Goal: Information Seeking & Learning: Learn about a topic

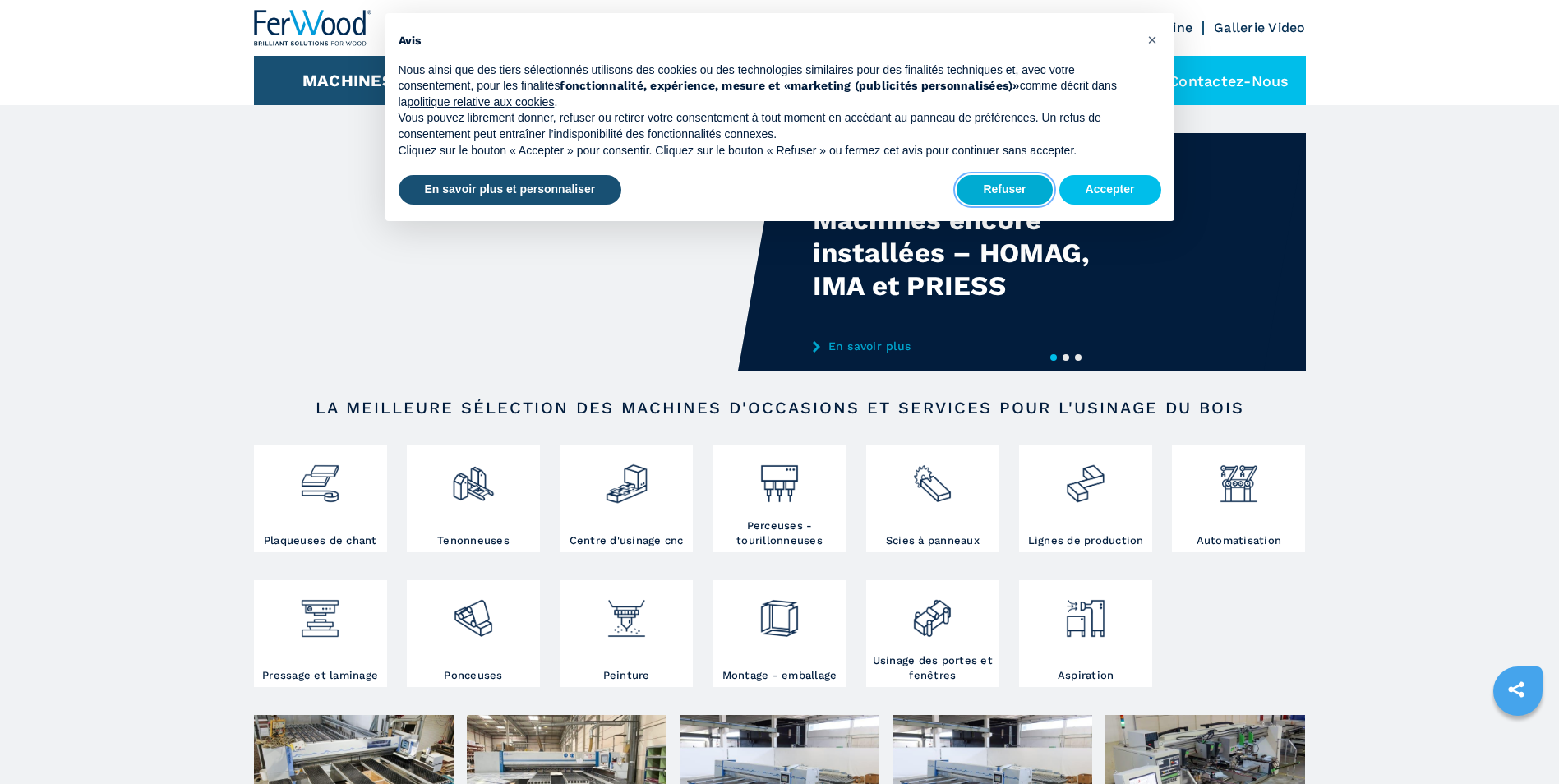
click at [1006, 191] on button "Refuser" at bounding box center [1004, 190] width 96 height 30
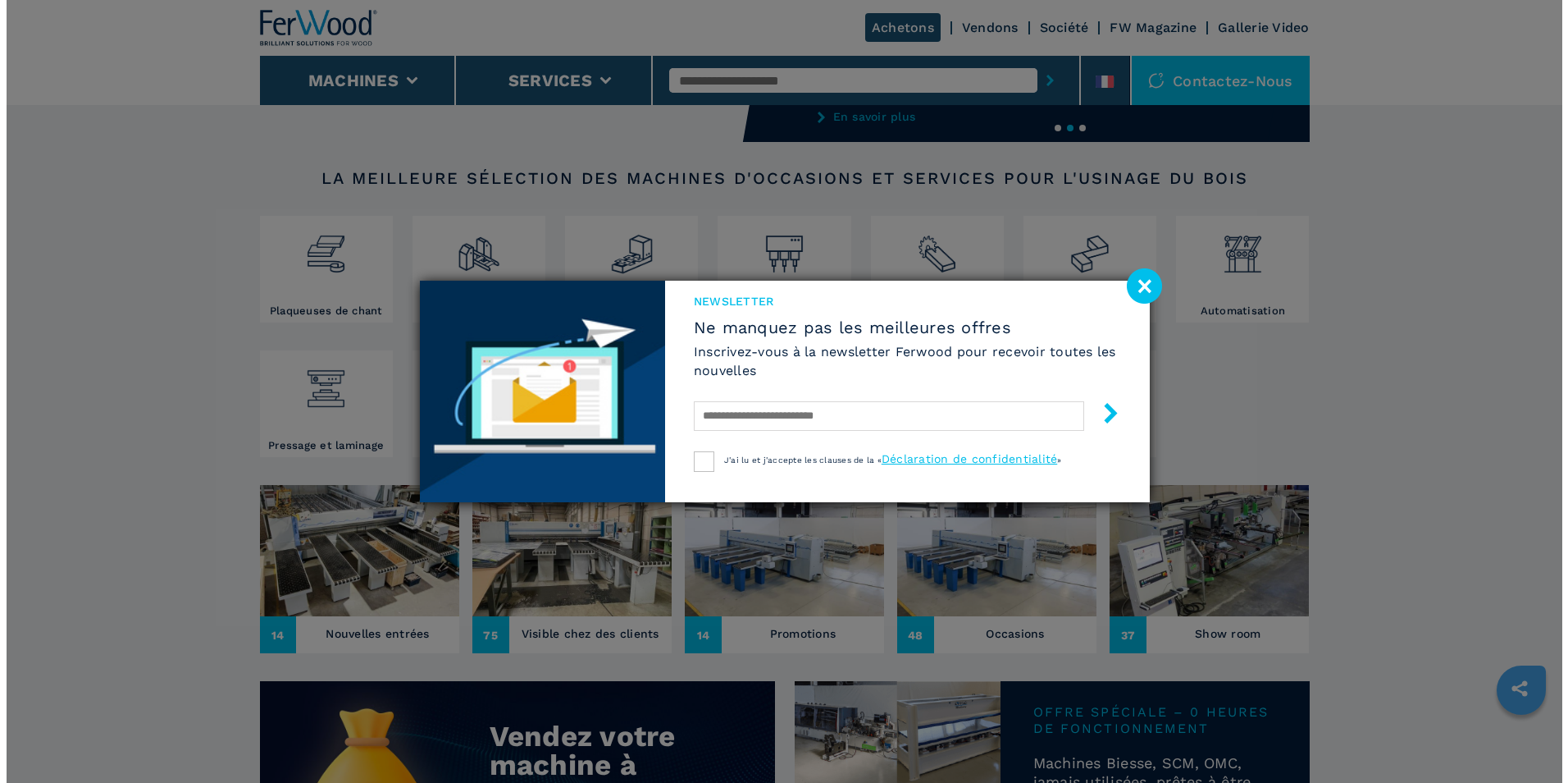
scroll to position [329, 0]
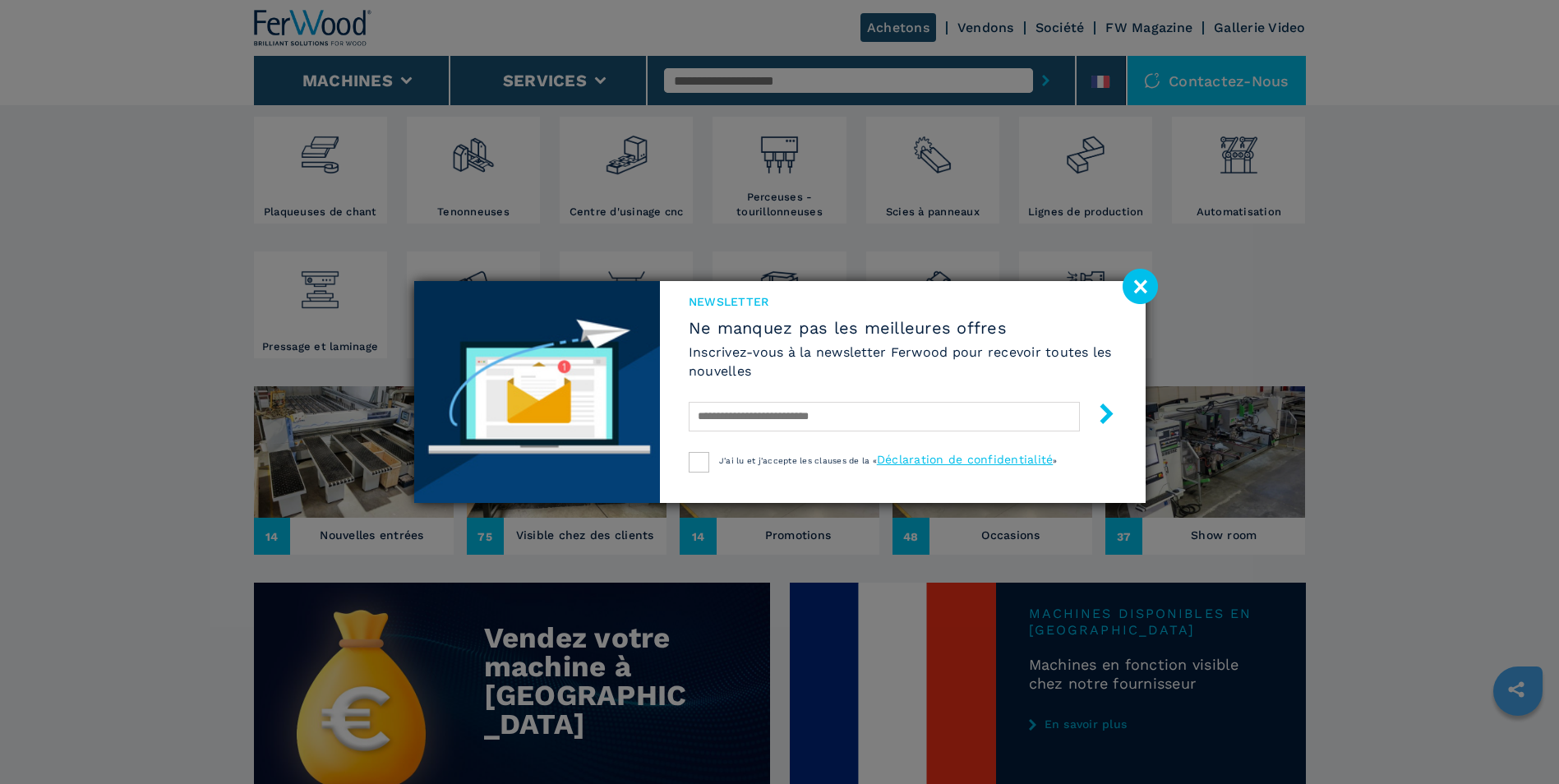
click at [1140, 288] on image at bounding box center [1140, 287] width 35 height 35
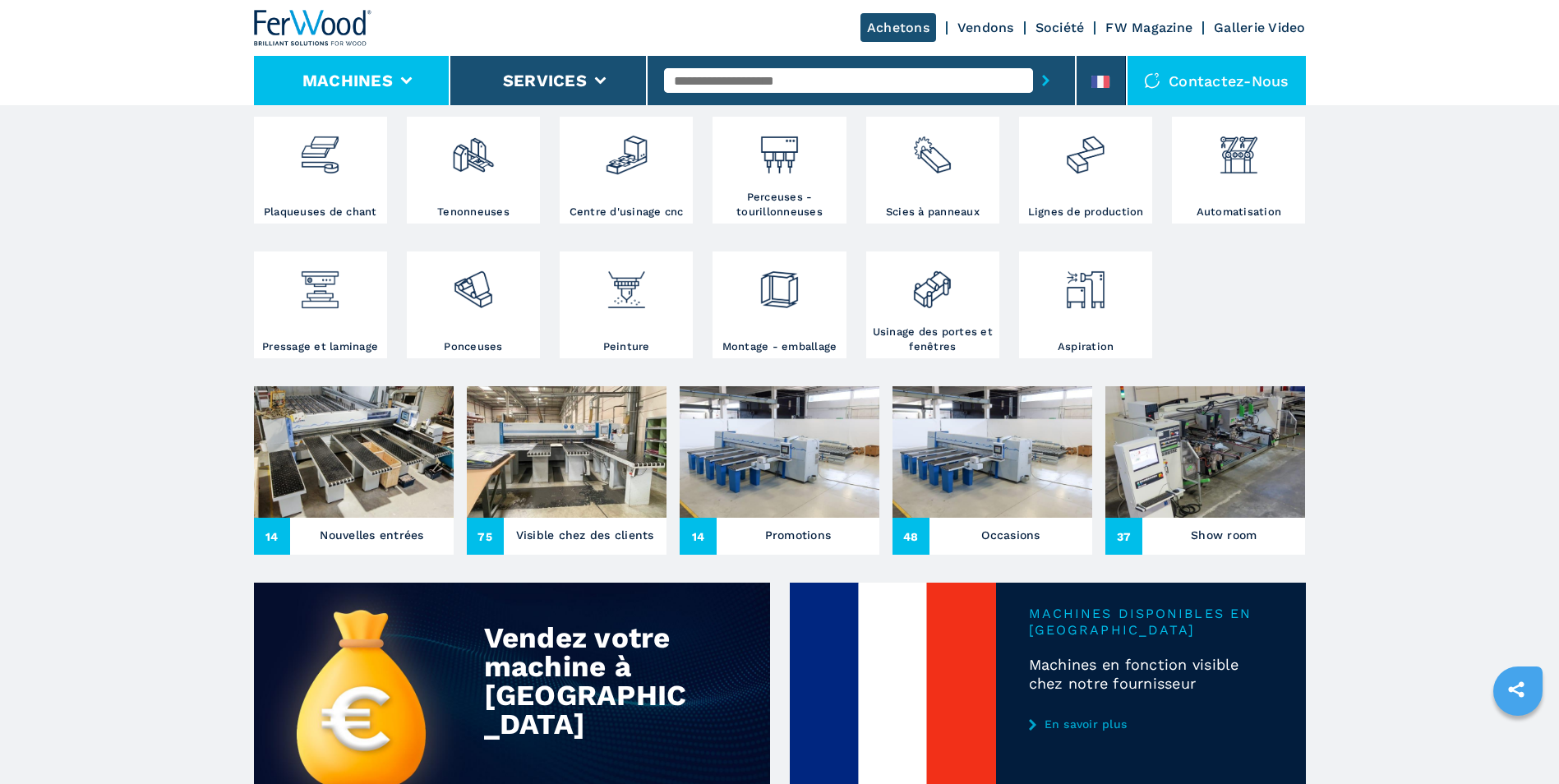
click at [402, 81] on icon at bounding box center [406, 81] width 12 height 8
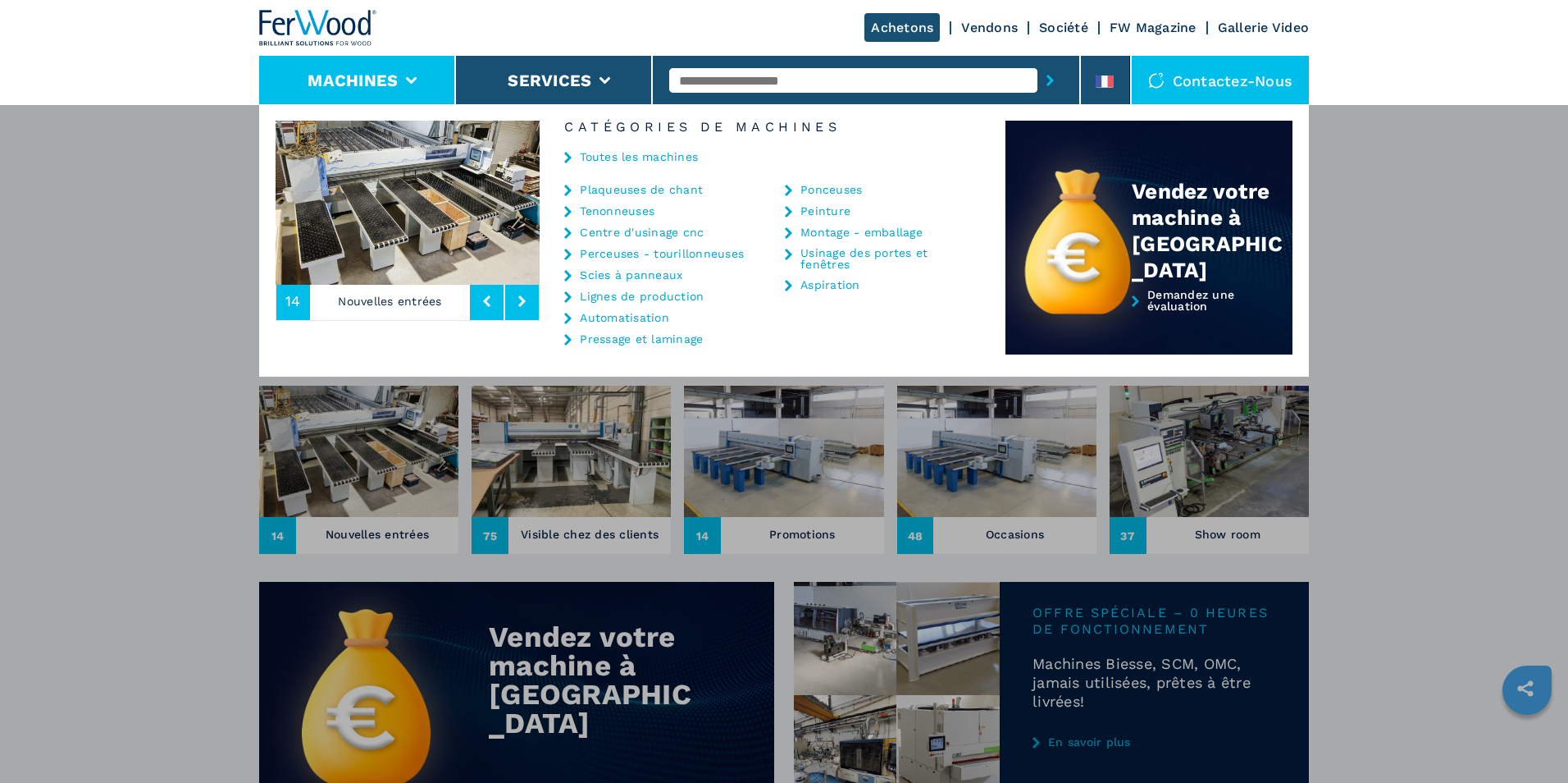
click at [843, 192] on link "Ponceuses" at bounding box center [831, 190] width 62 height 12
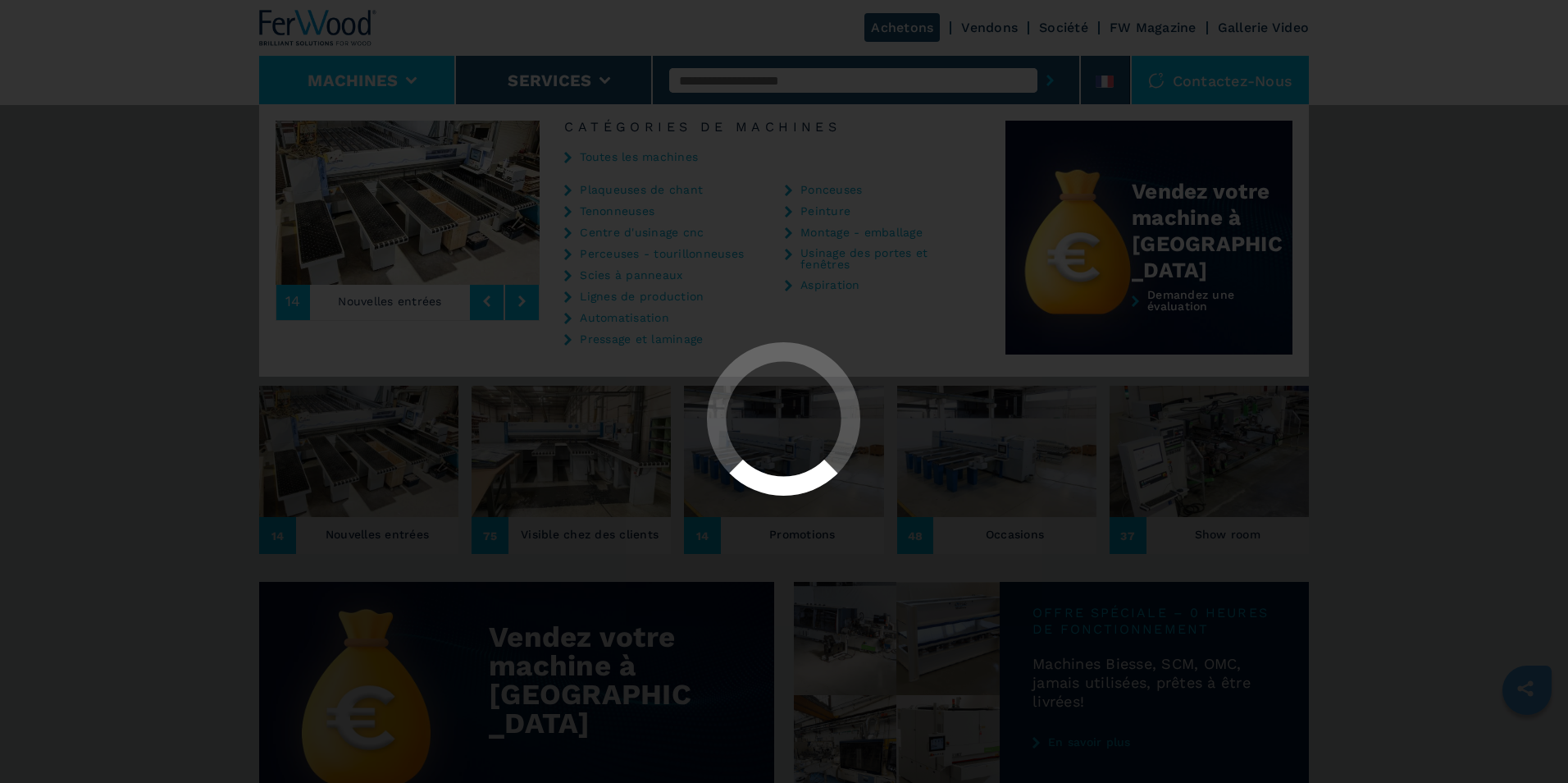
select select "*********"
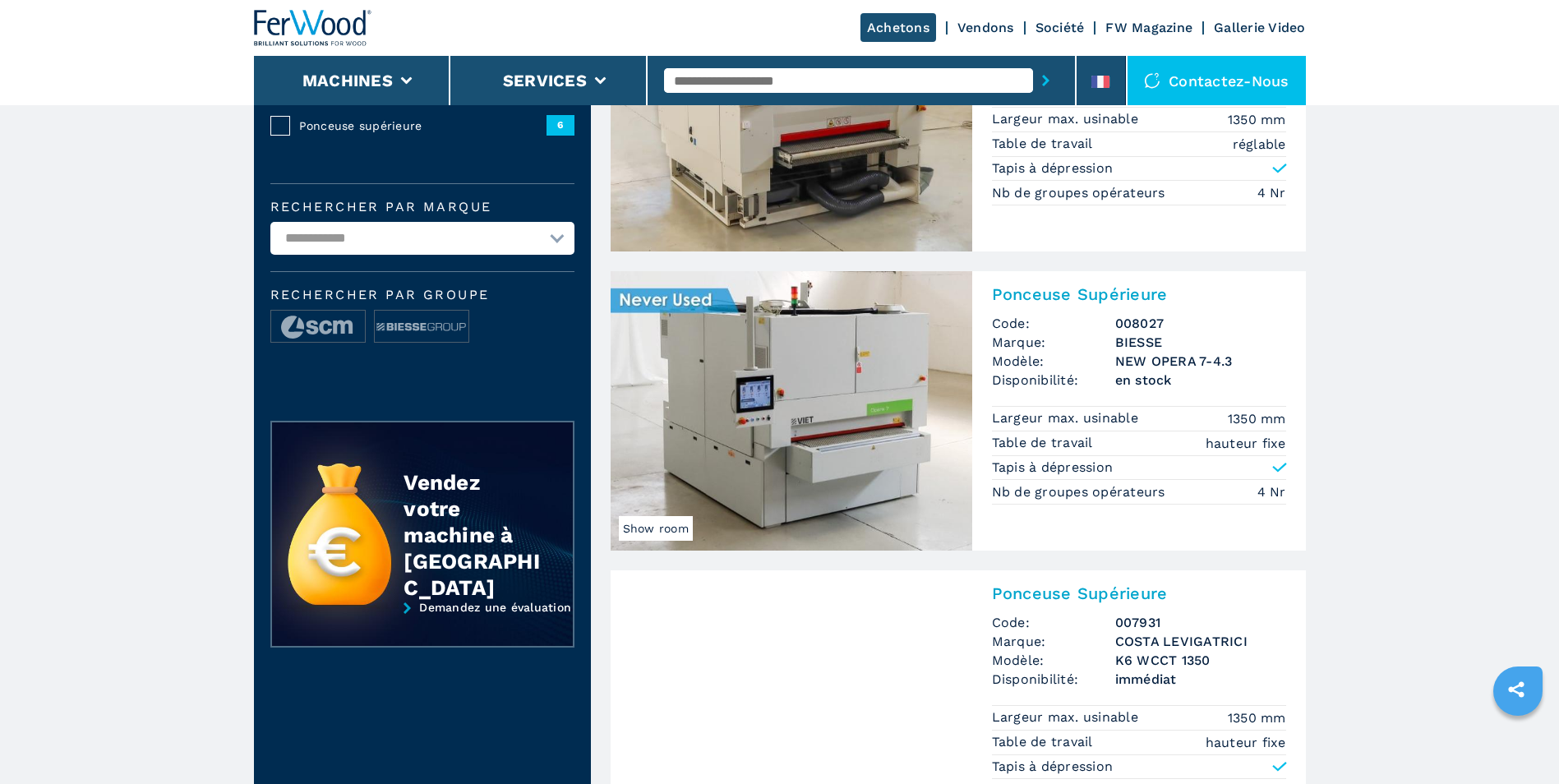
scroll to position [329, 0]
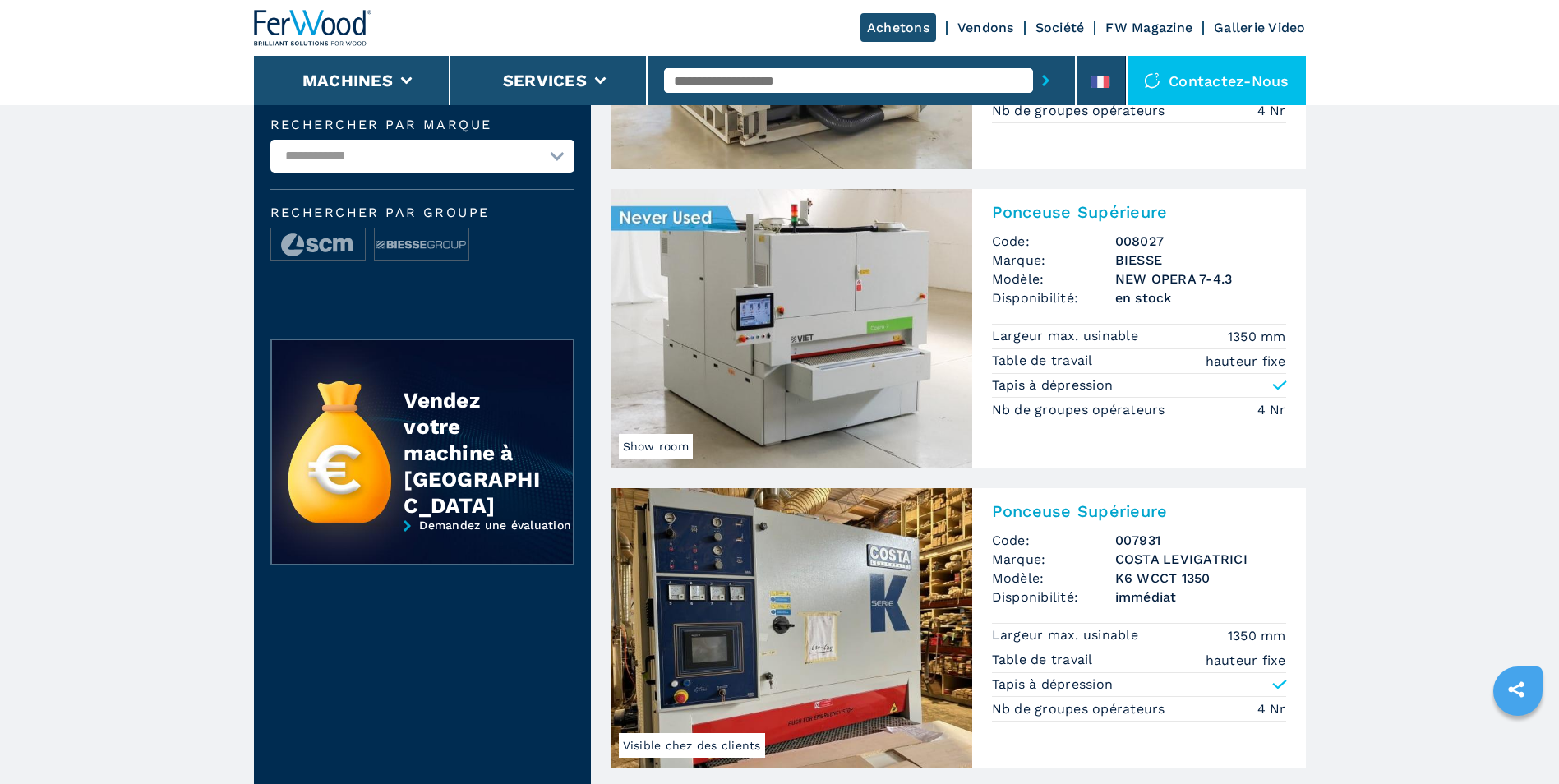
click at [842, 318] on img at bounding box center [791, 329] width 362 height 280
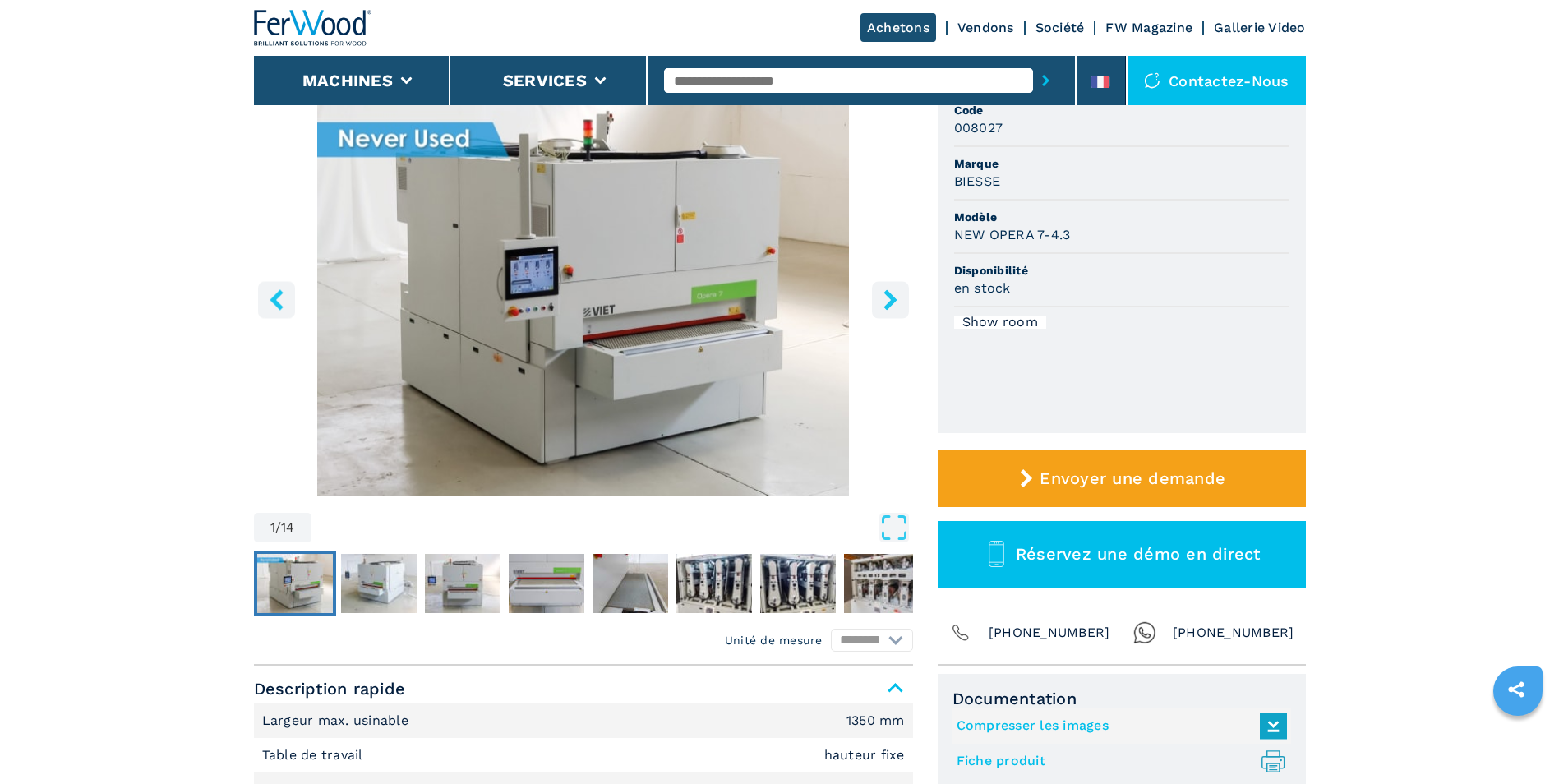
scroll to position [164, 0]
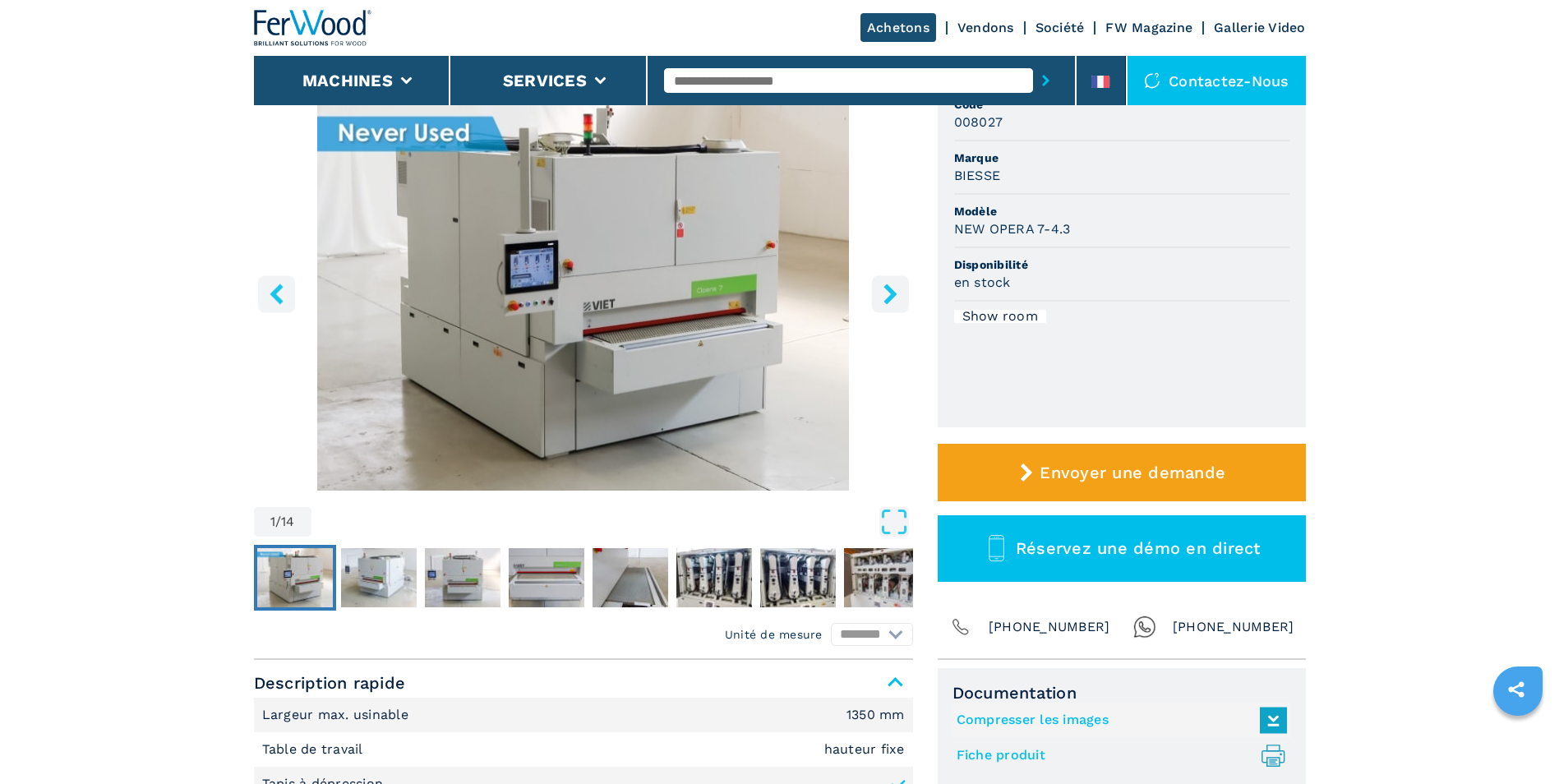
click at [891, 291] on icon "right-button" at bounding box center [889, 294] width 13 height 21
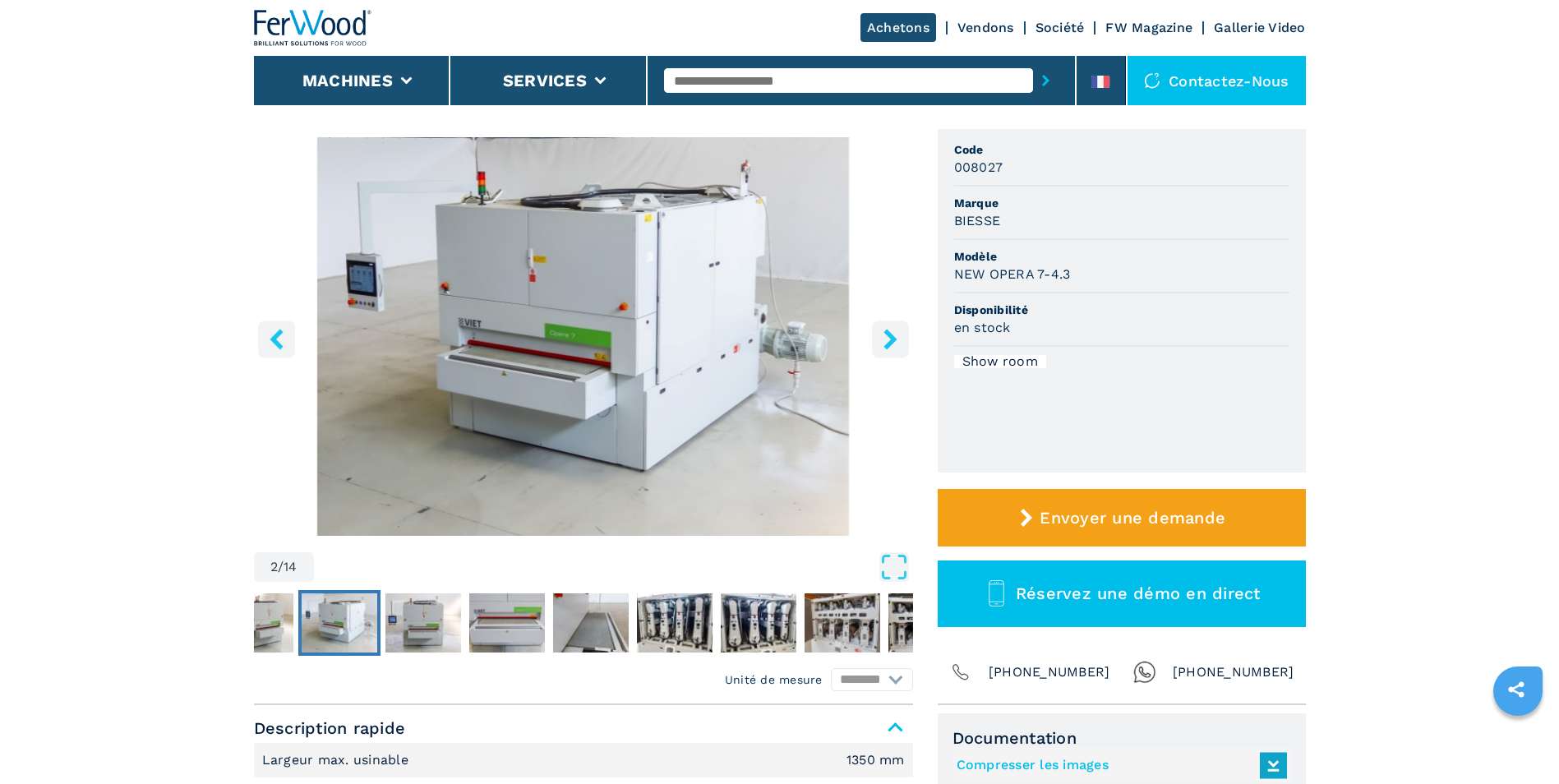
scroll to position [82, 0]
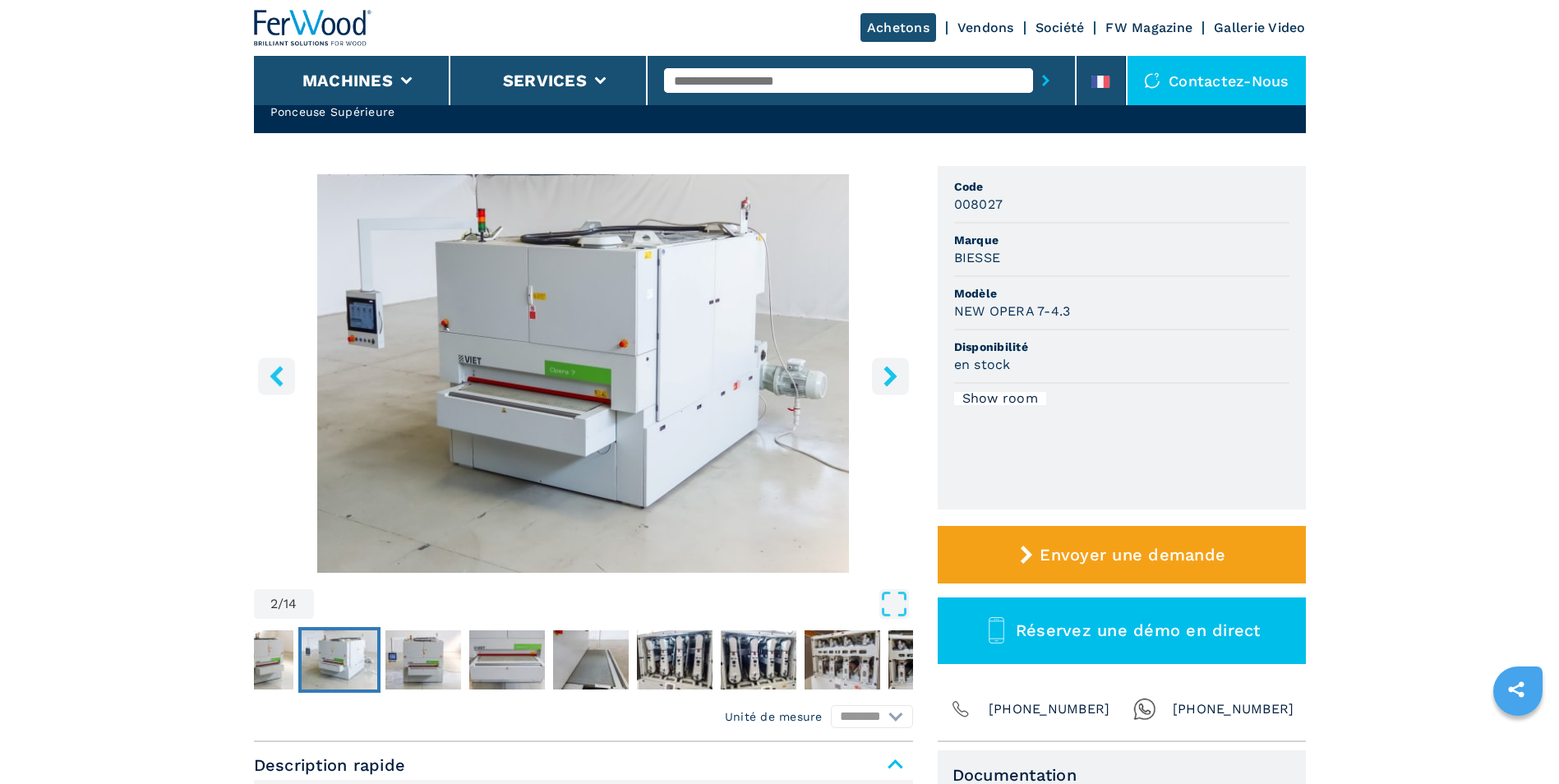
click at [892, 376] on icon "right-button" at bounding box center [889, 375] width 13 height 21
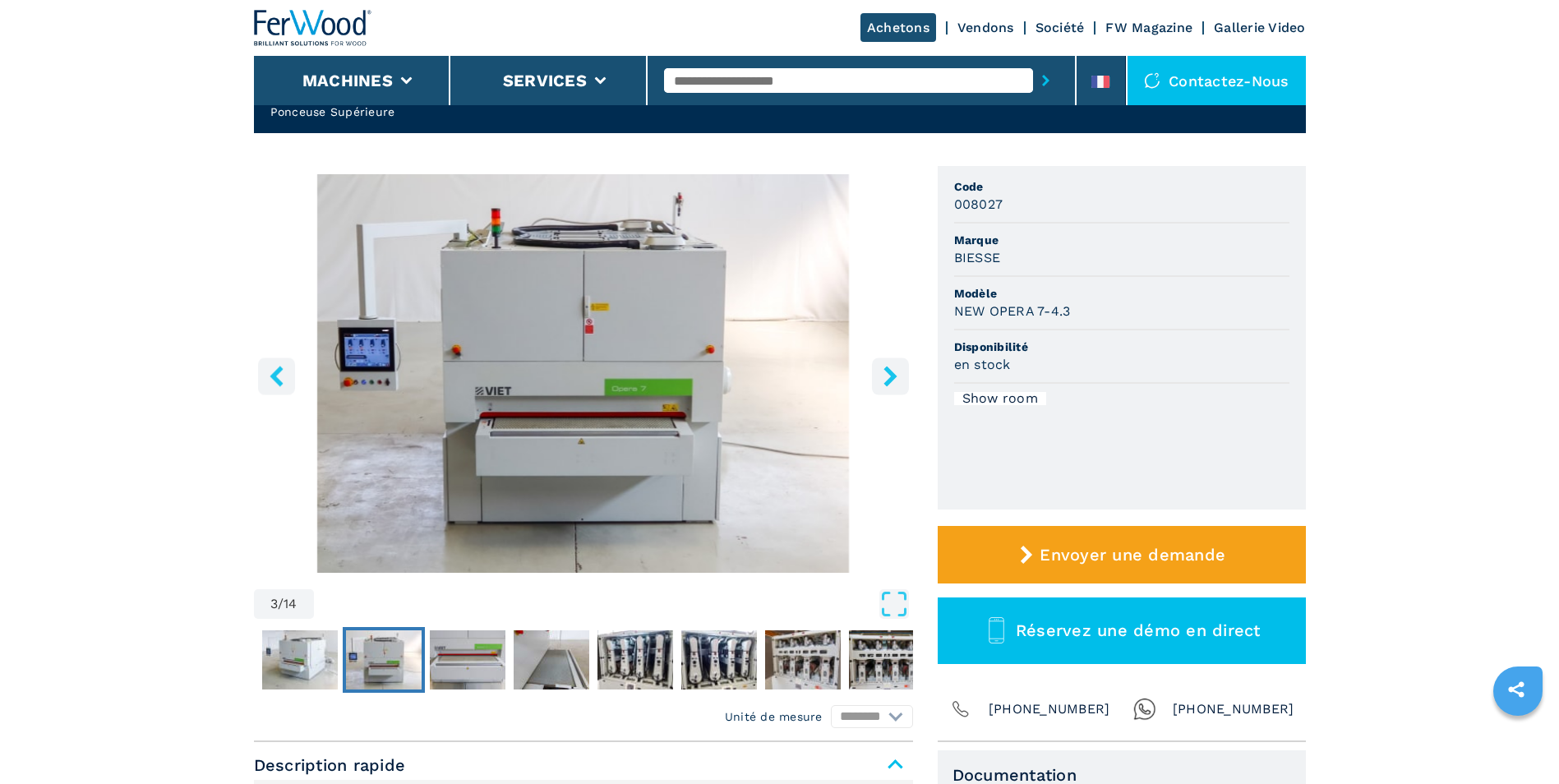
click at [892, 376] on icon "right-button" at bounding box center [889, 375] width 13 height 21
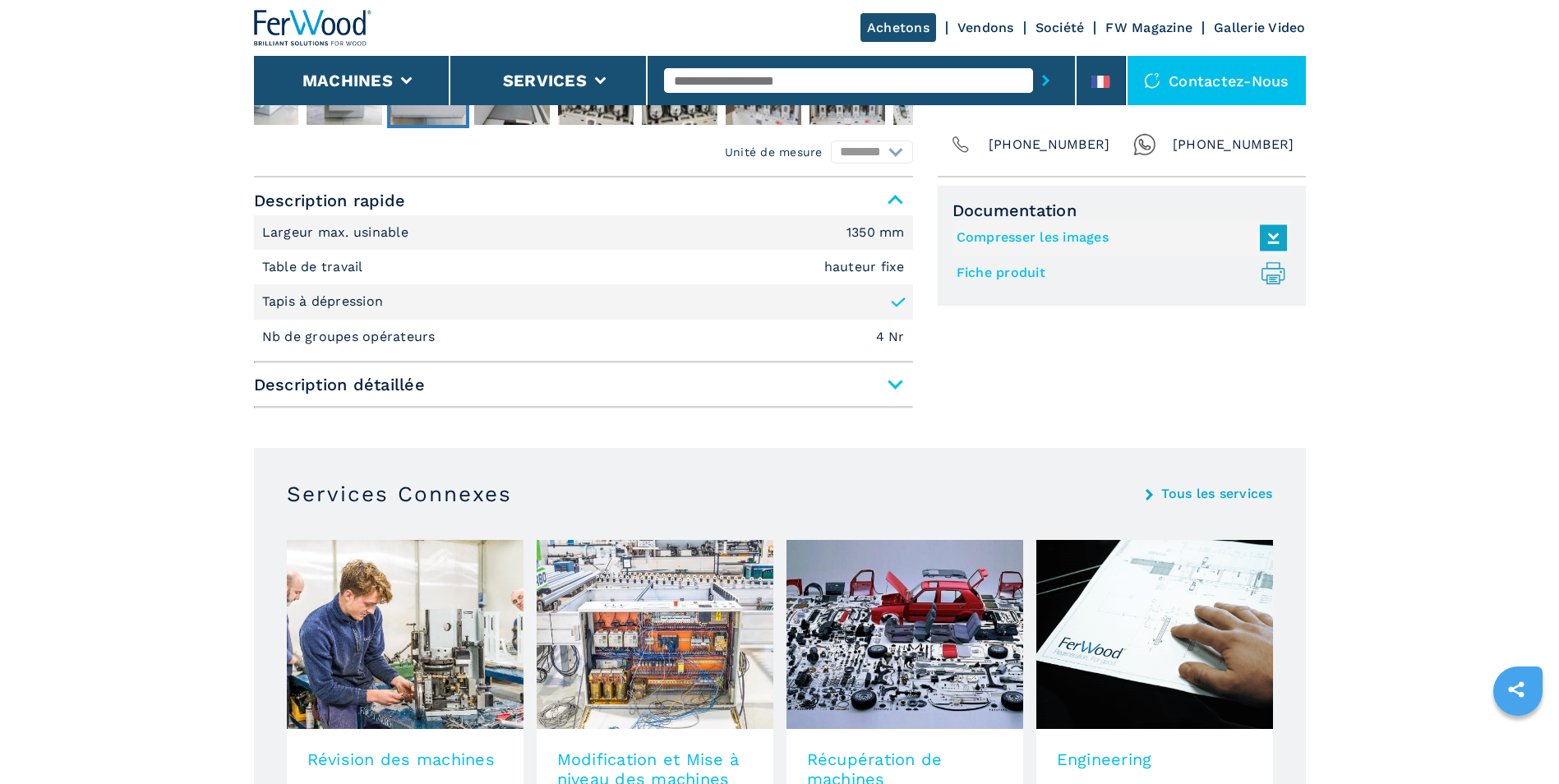
scroll to position [657, 0]
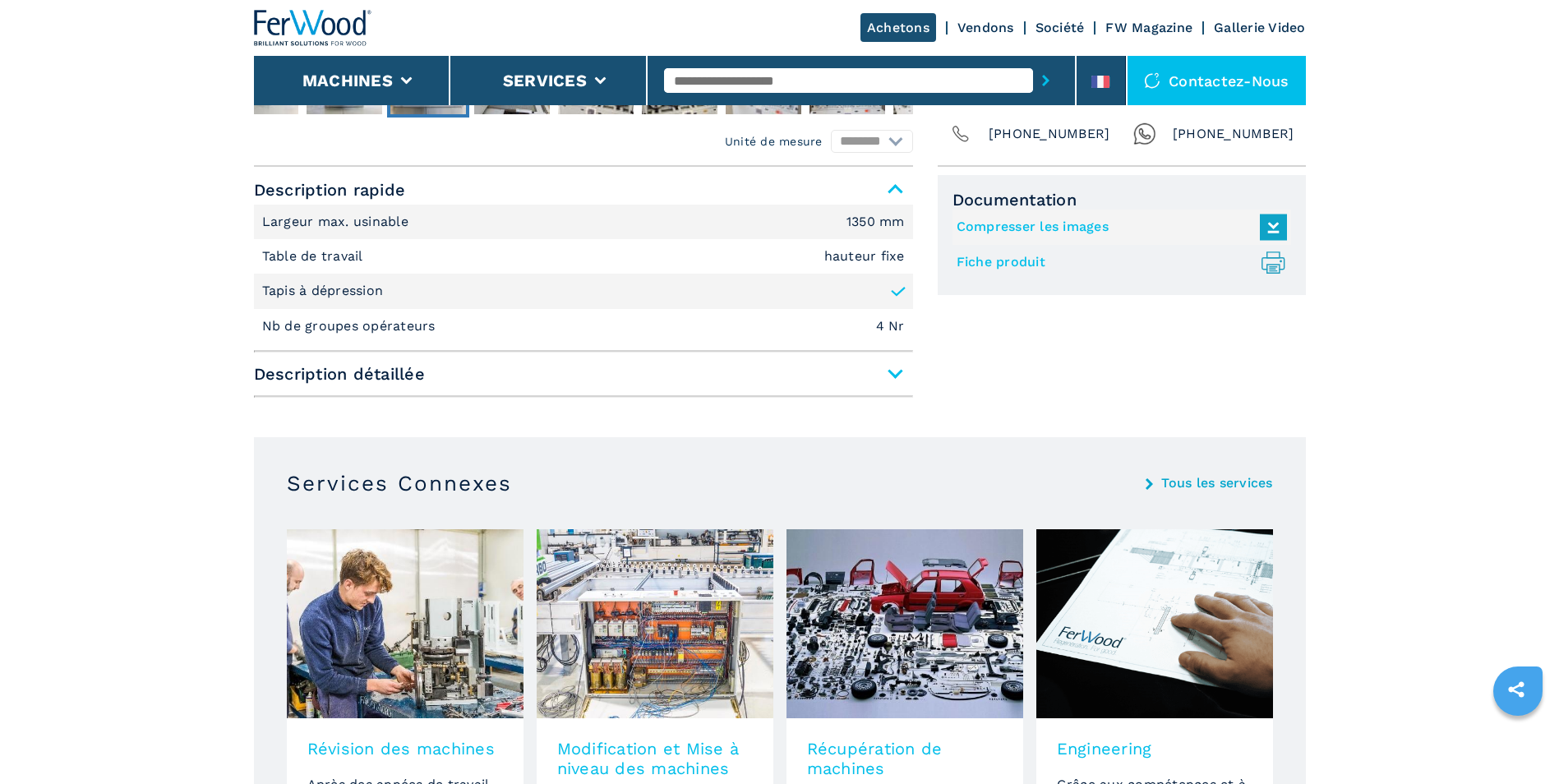
click at [893, 376] on span "Description détaillée" at bounding box center [583, 373] width 659 height 30
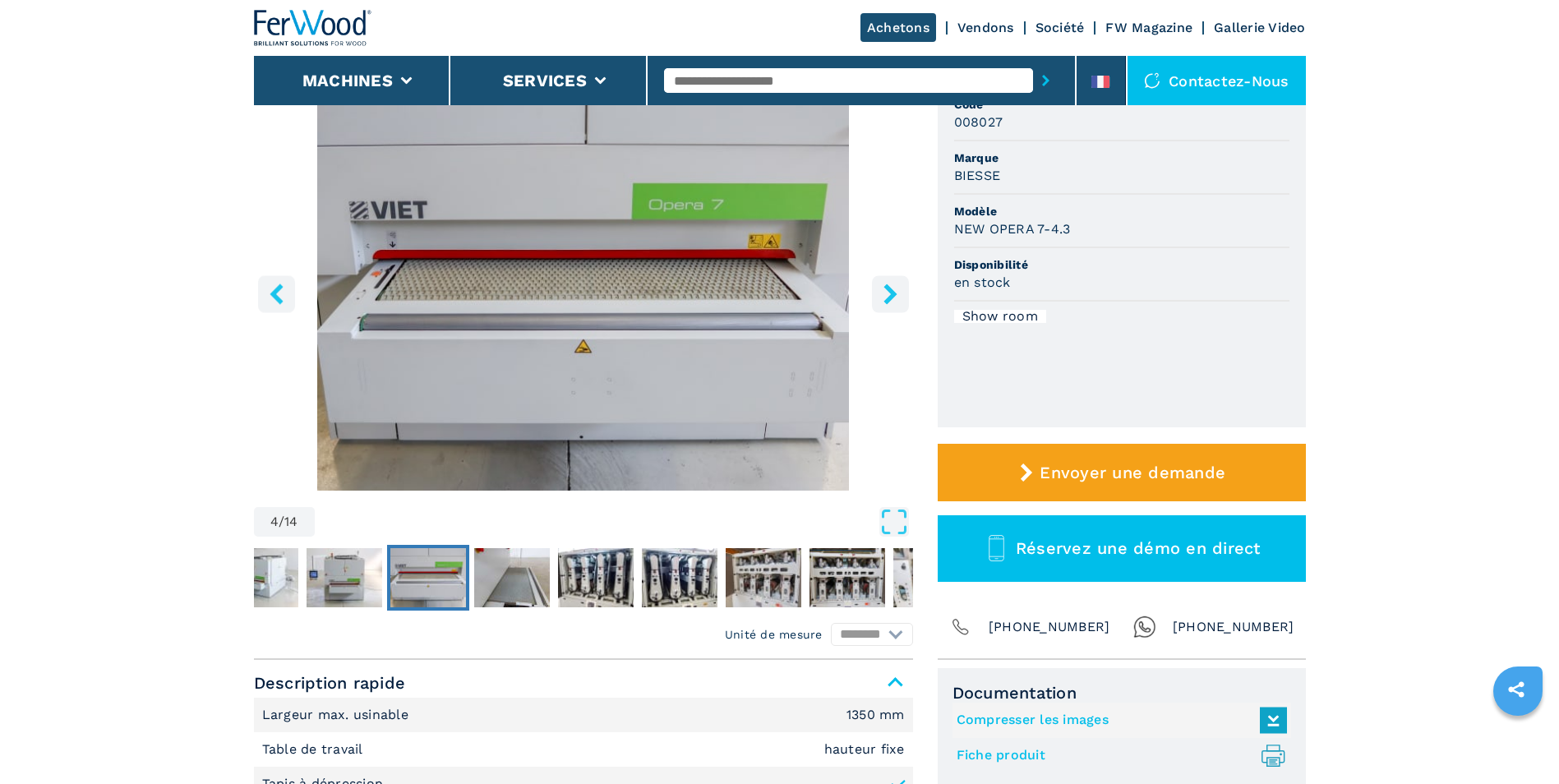
scroll to position [0, 0]
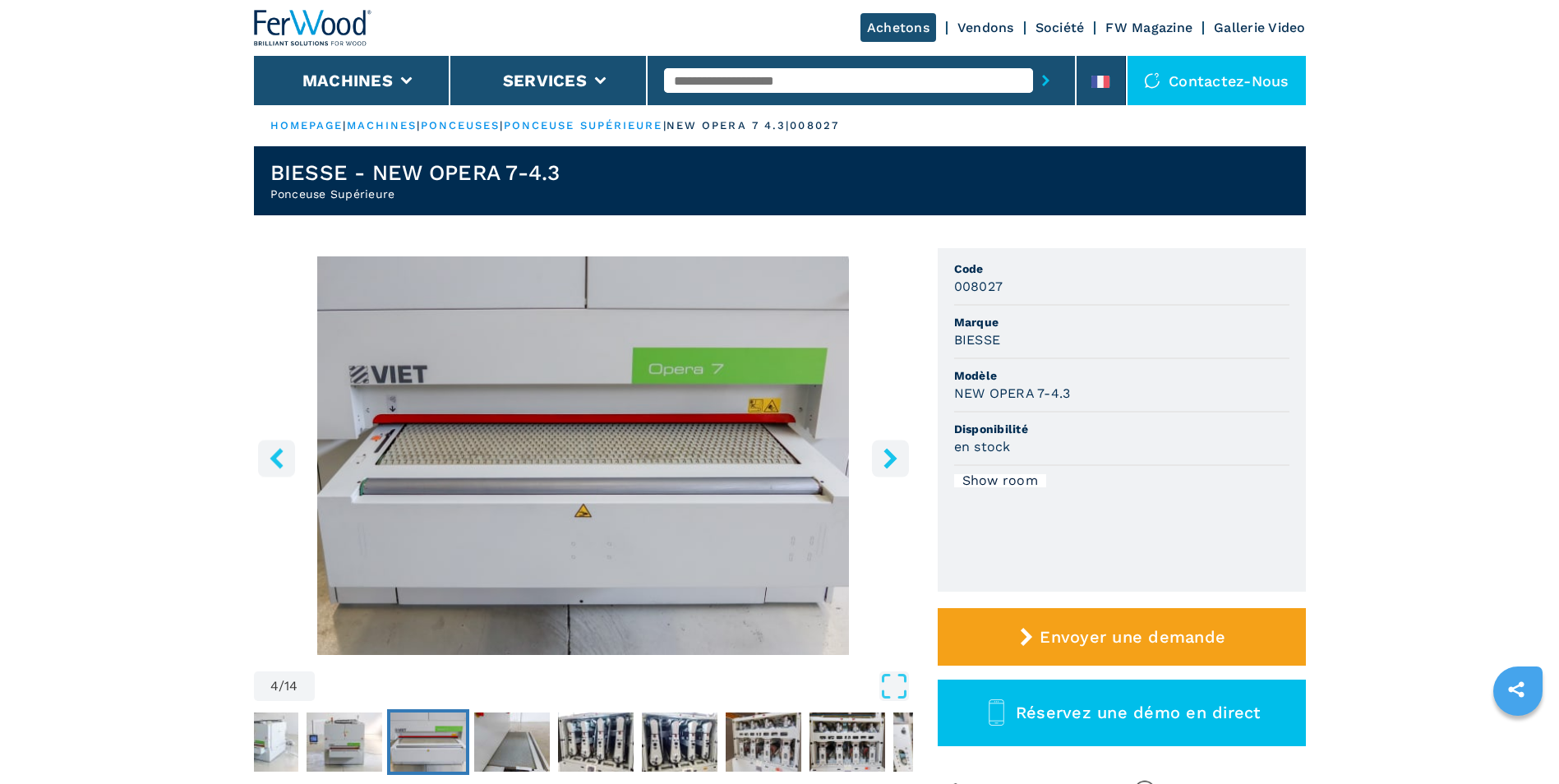
click at [888, 456] on icon "right-button" at bounding box center [889, 457] width 13 height 21
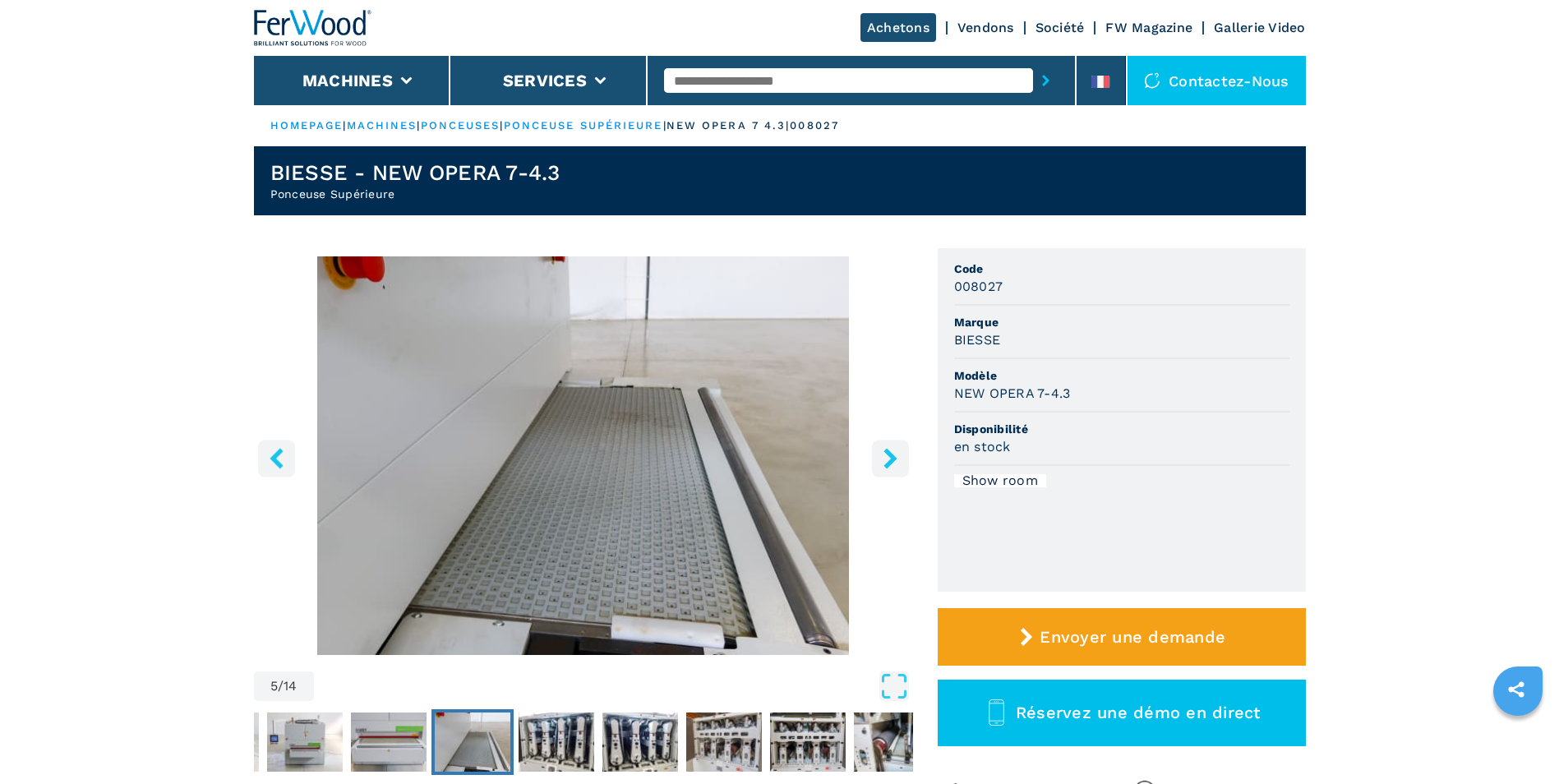
click at [888, 456] on icon "right-button" at bounding box center [889, 457] width 13 height 21
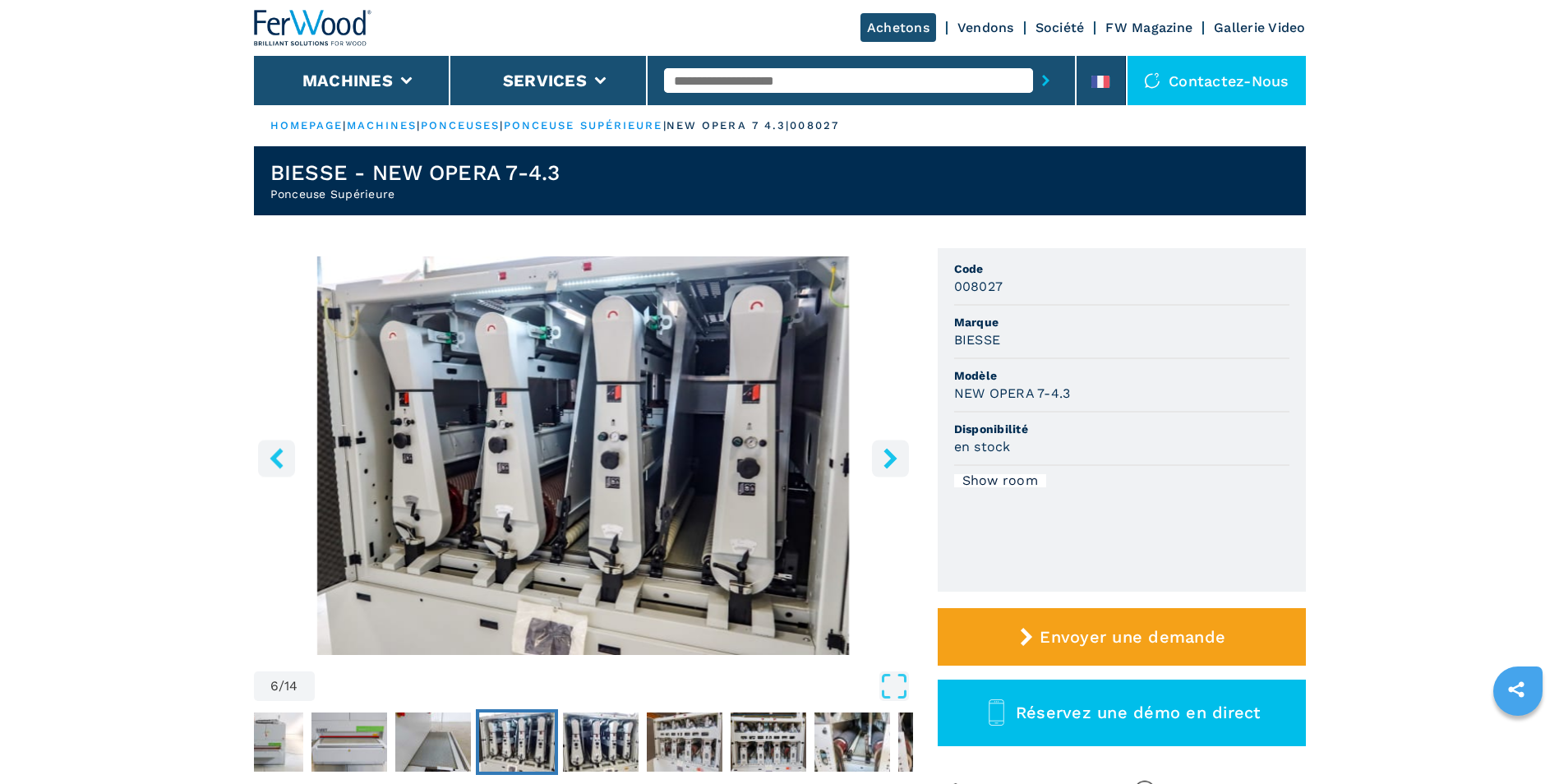
click at [888, 456] on icon "right-button" at bounding box center [889, 457] width 13 height 21
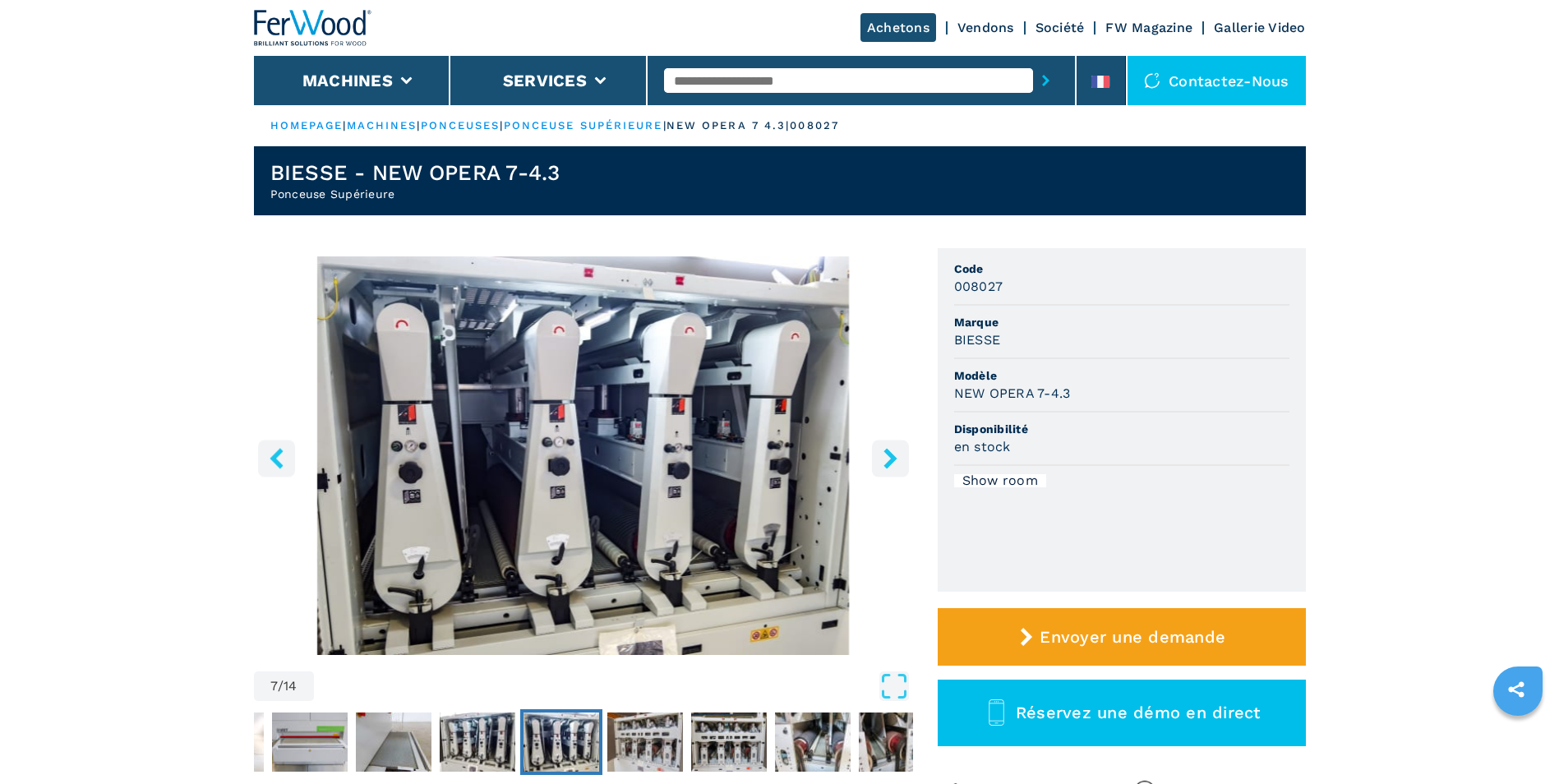
click at [888, 456] on icon "right-button" at bounding box center [889, 457] width 13 height 21
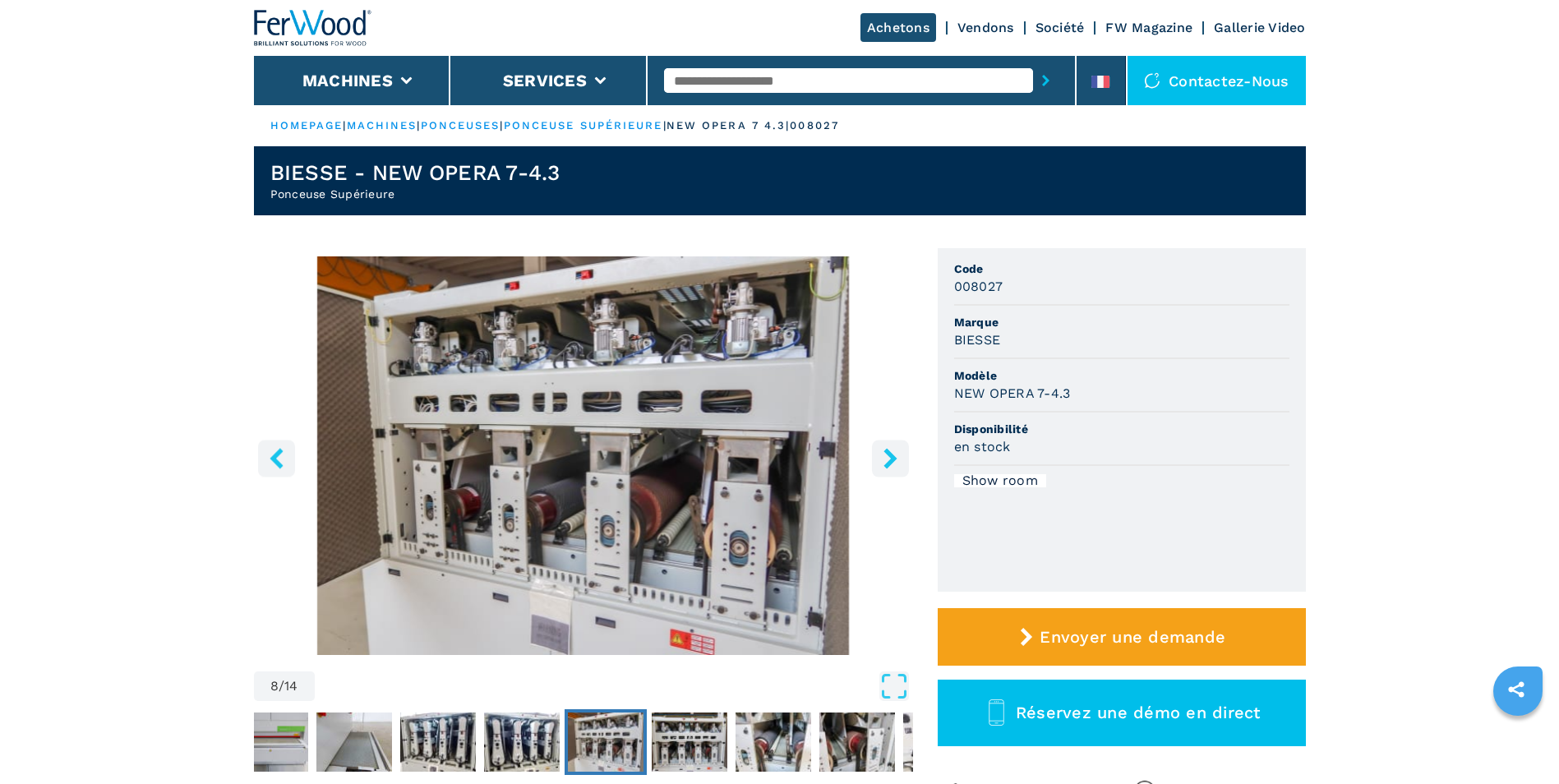
click at [888, 456] on icon "right-button" at bounding box center [889, 457] width 13 height 21
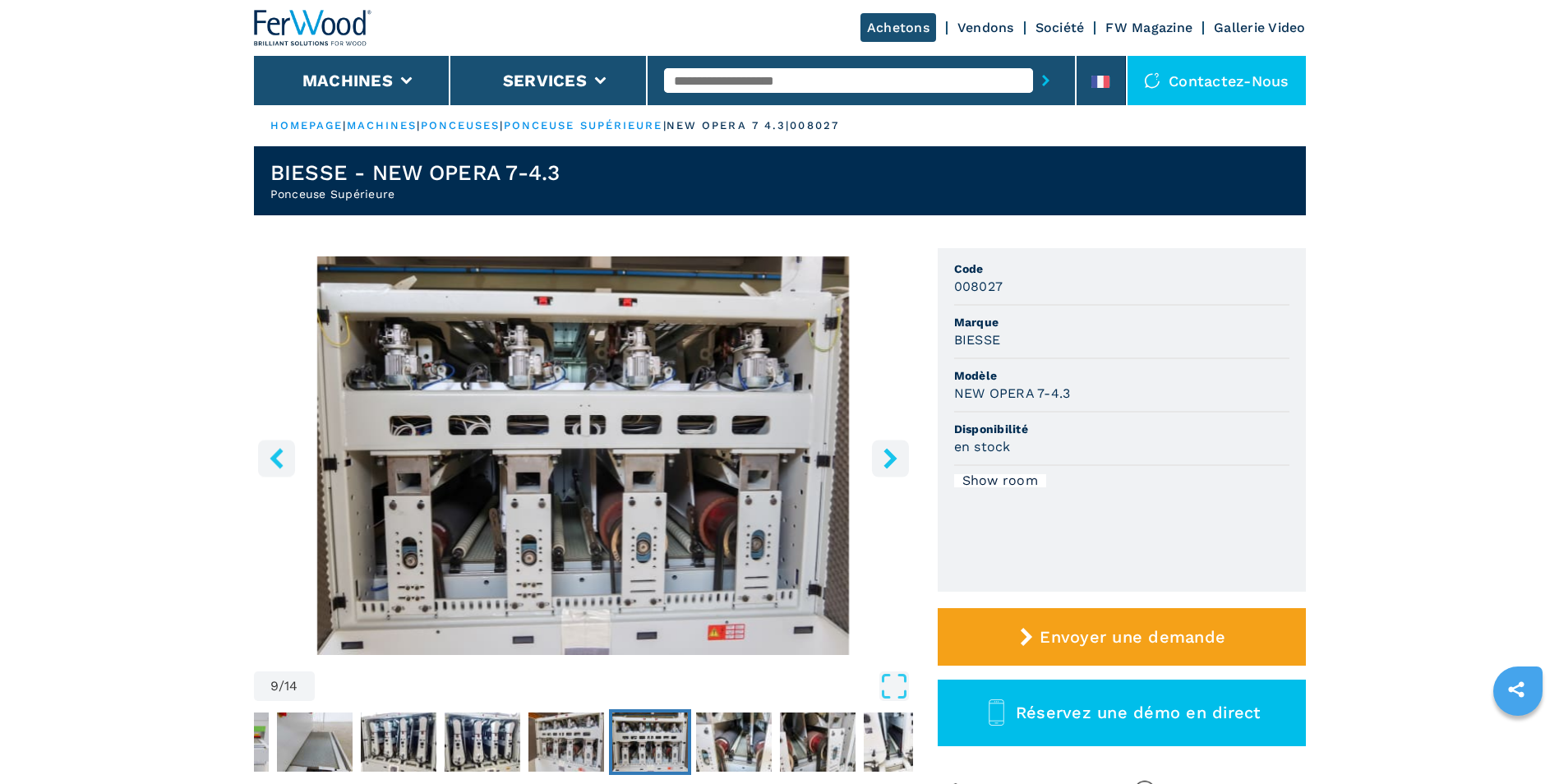
click at [888, 456] on icon "right-button" at bounding box center [889, 457] width 13 height 21
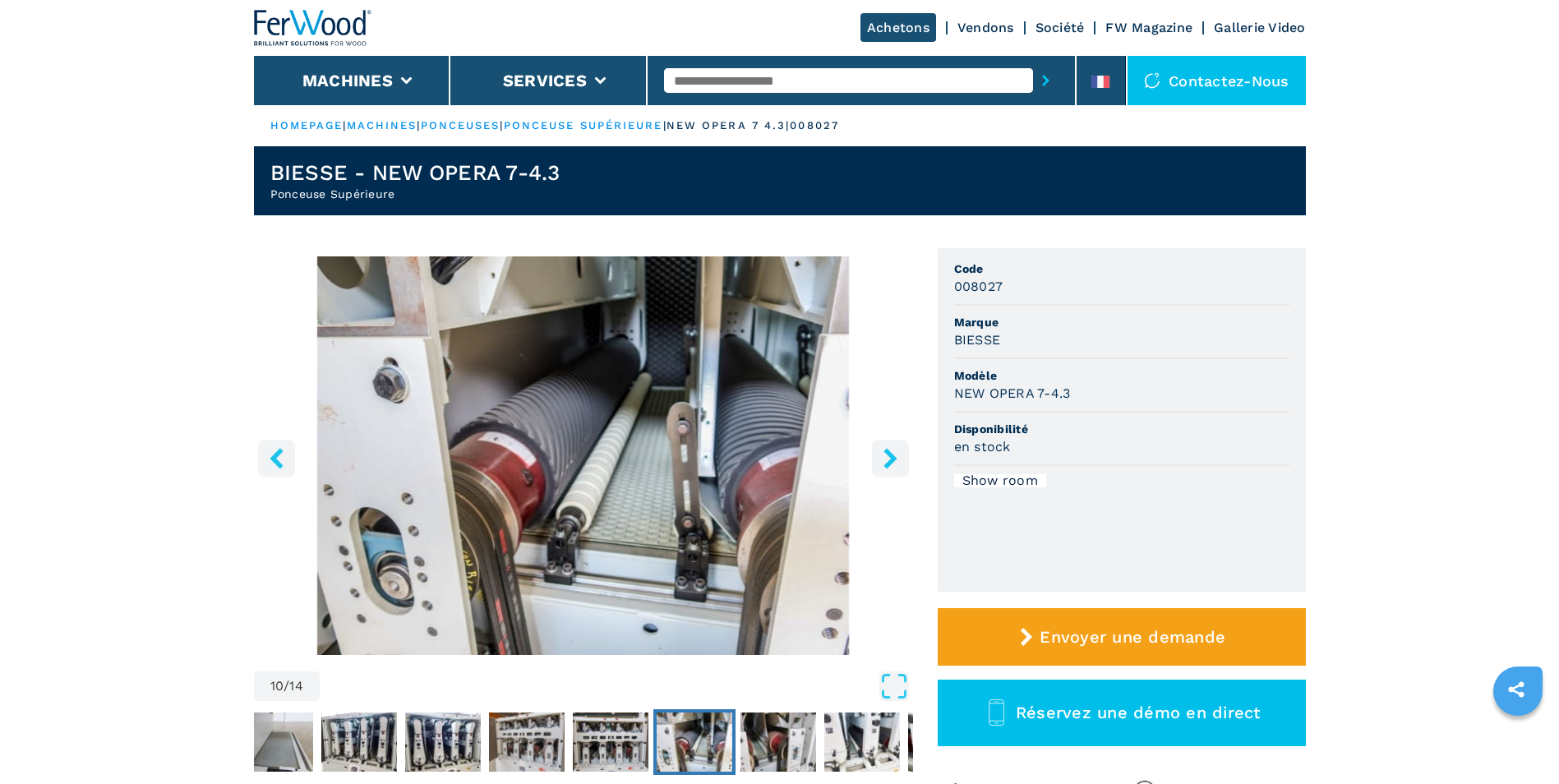
click at [888, 456] on icon "right-button" at bounding box center [889, 457] width 13 height 21
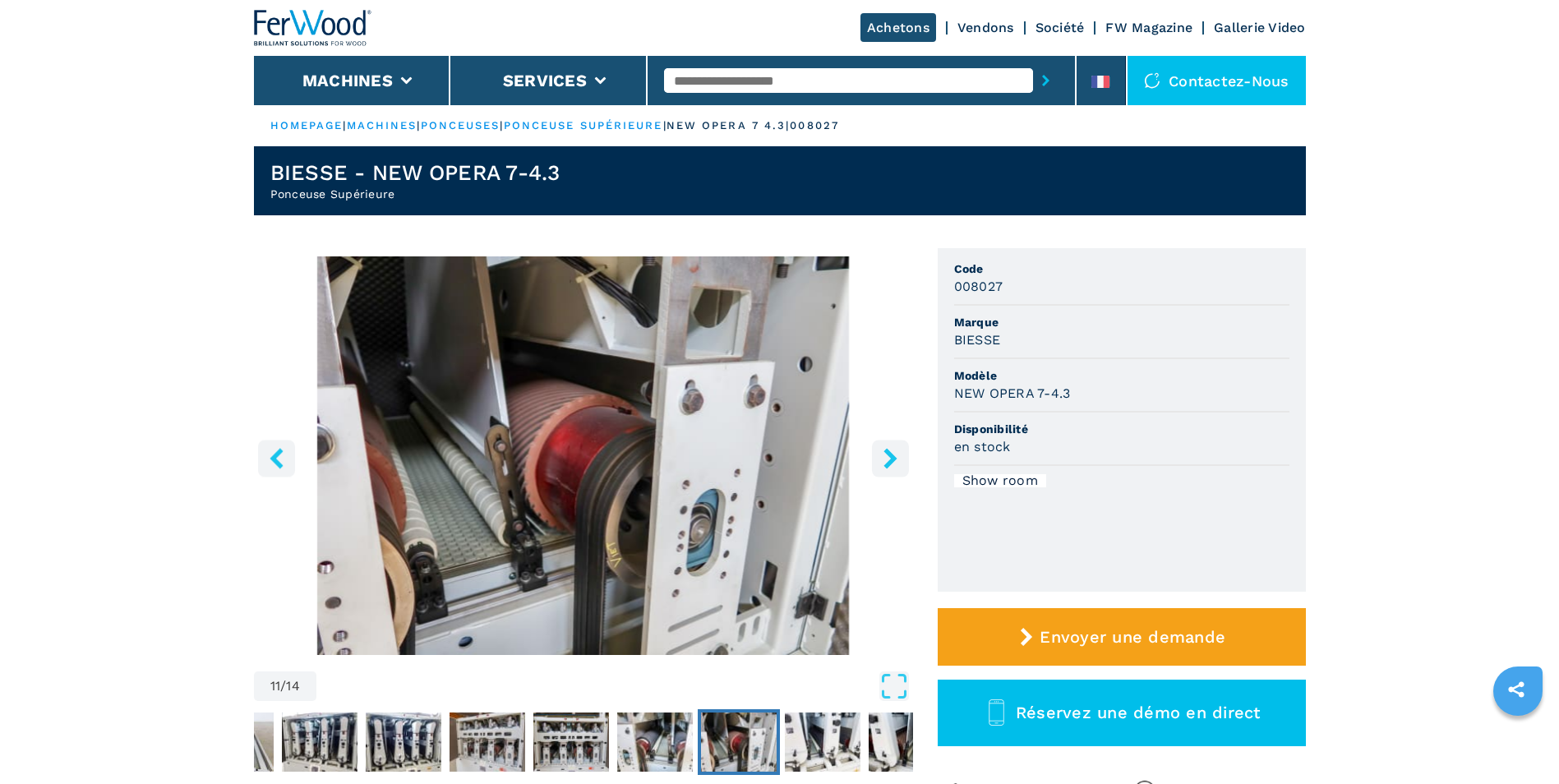
click at [888, 456] on icon "right-button" at bounding box center [889, 457] width 13 height 21
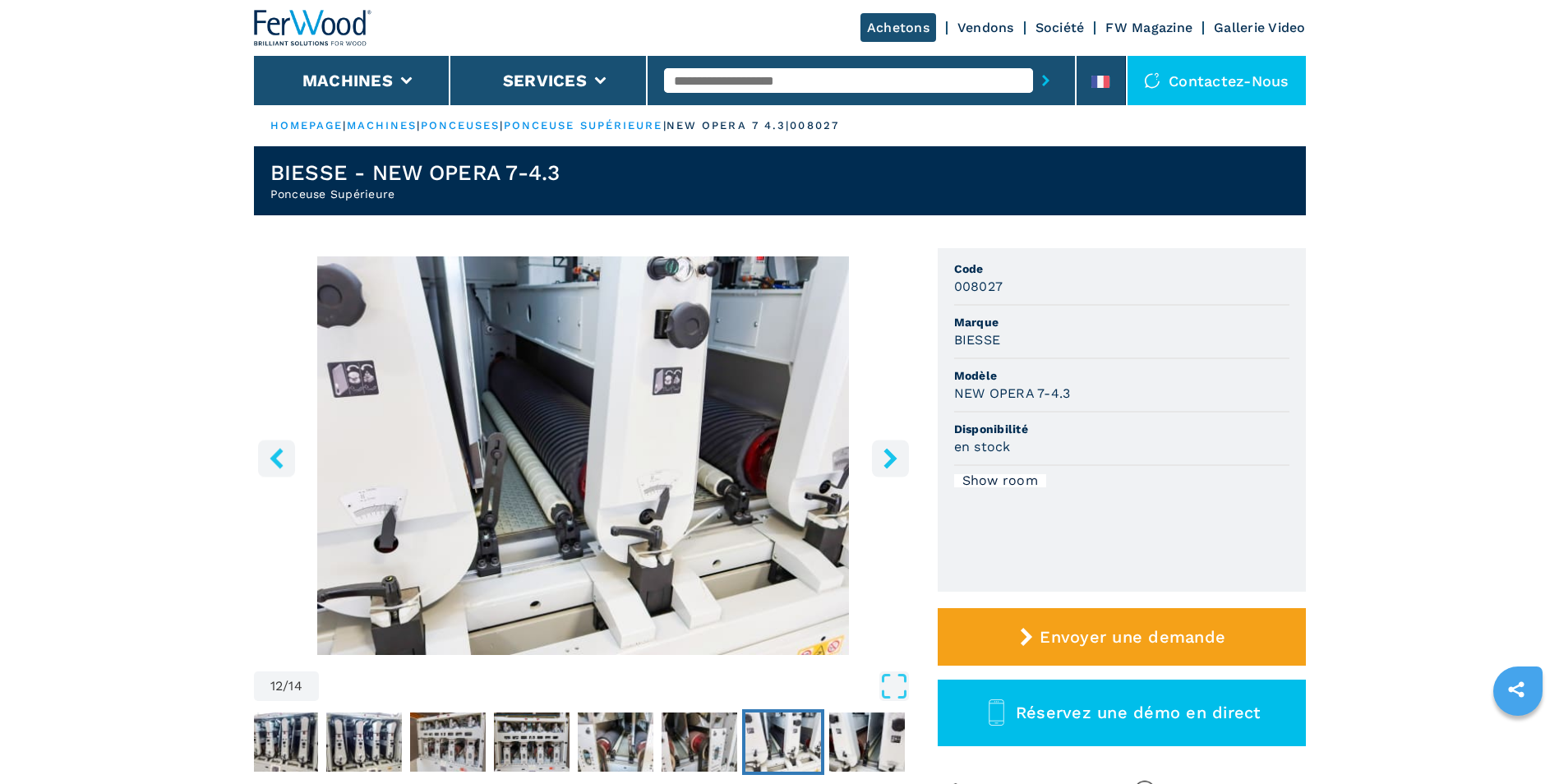
click at [888, 456] on icon "right-button" at bounding box center [889, 457] width 13 height 21
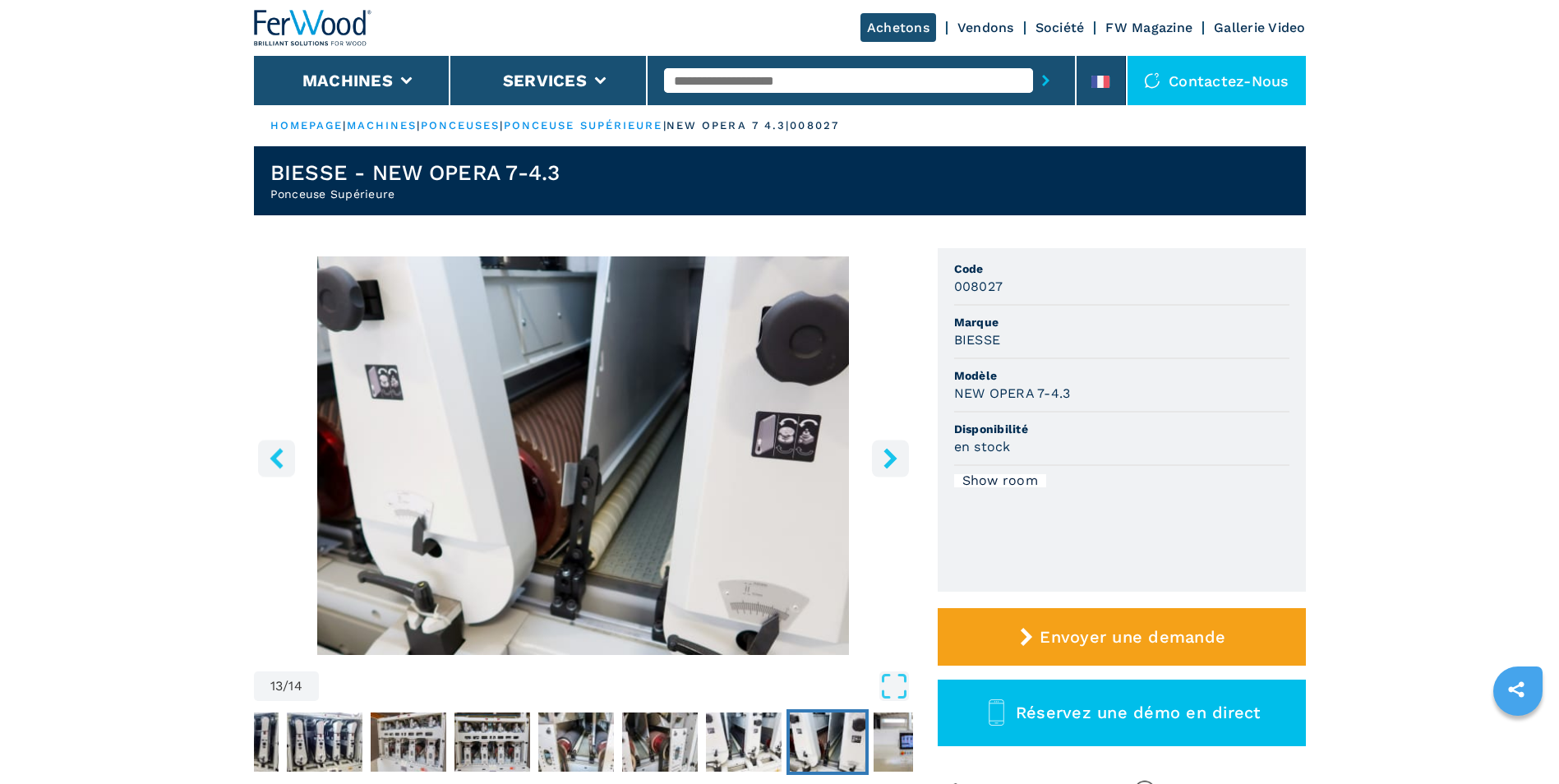
click at [888, 456] on icon "right-button" at bounding box center [889, 457] width 13 height 21
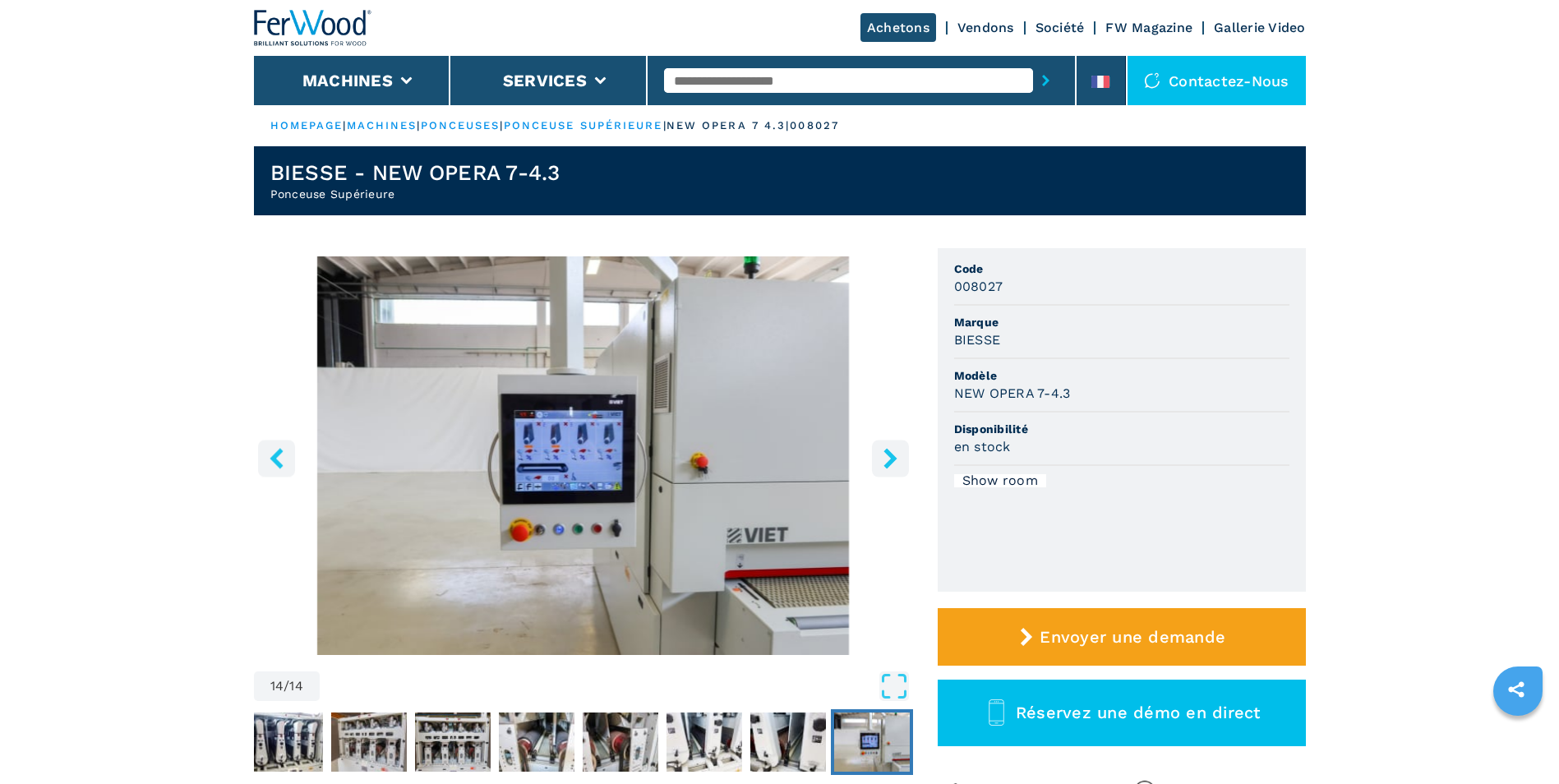
click at [888, 456] on icon "right-button" at bounding box center [889, 457] width 13 height 21
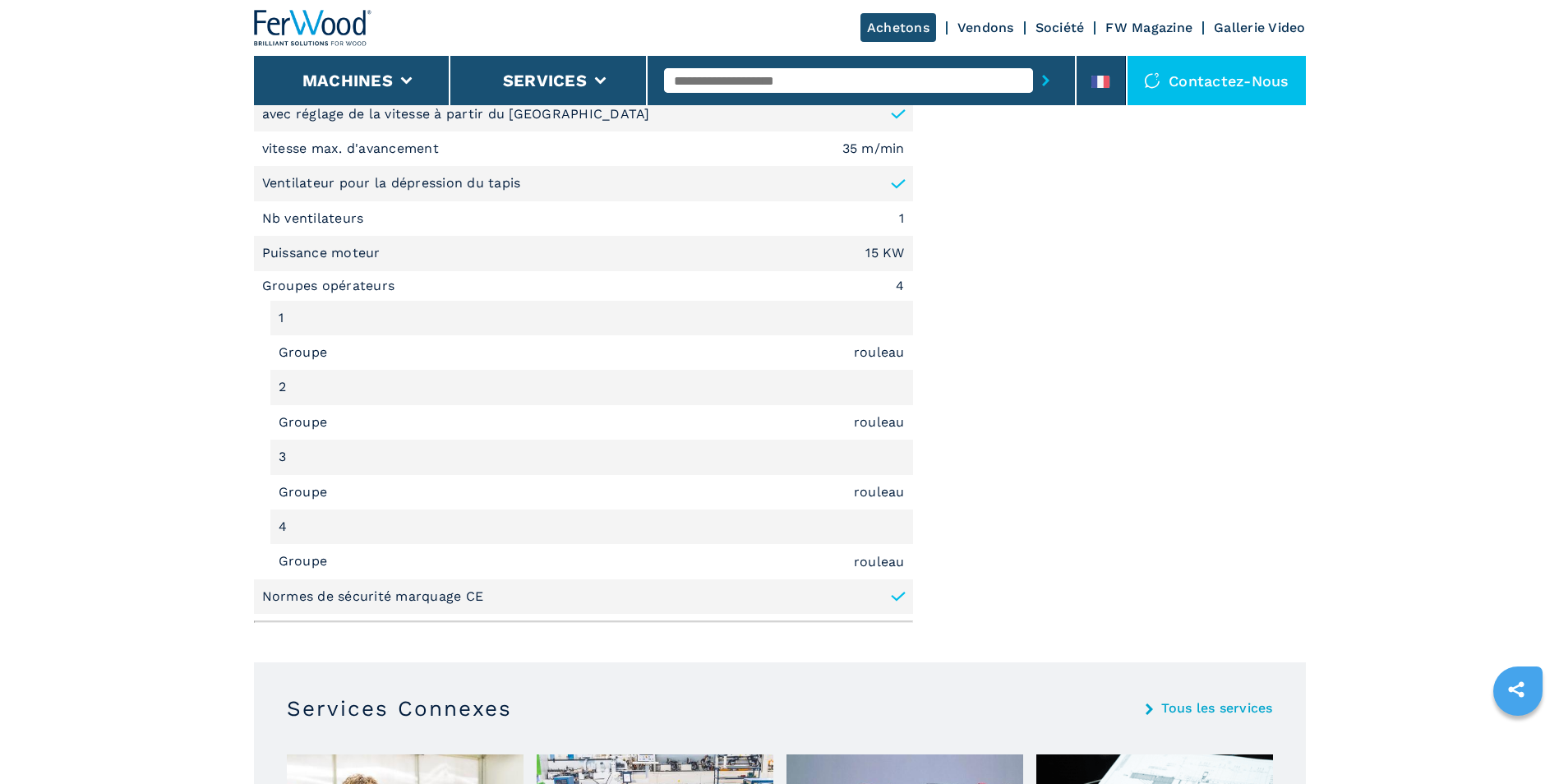
scroll to position [1314, 0]
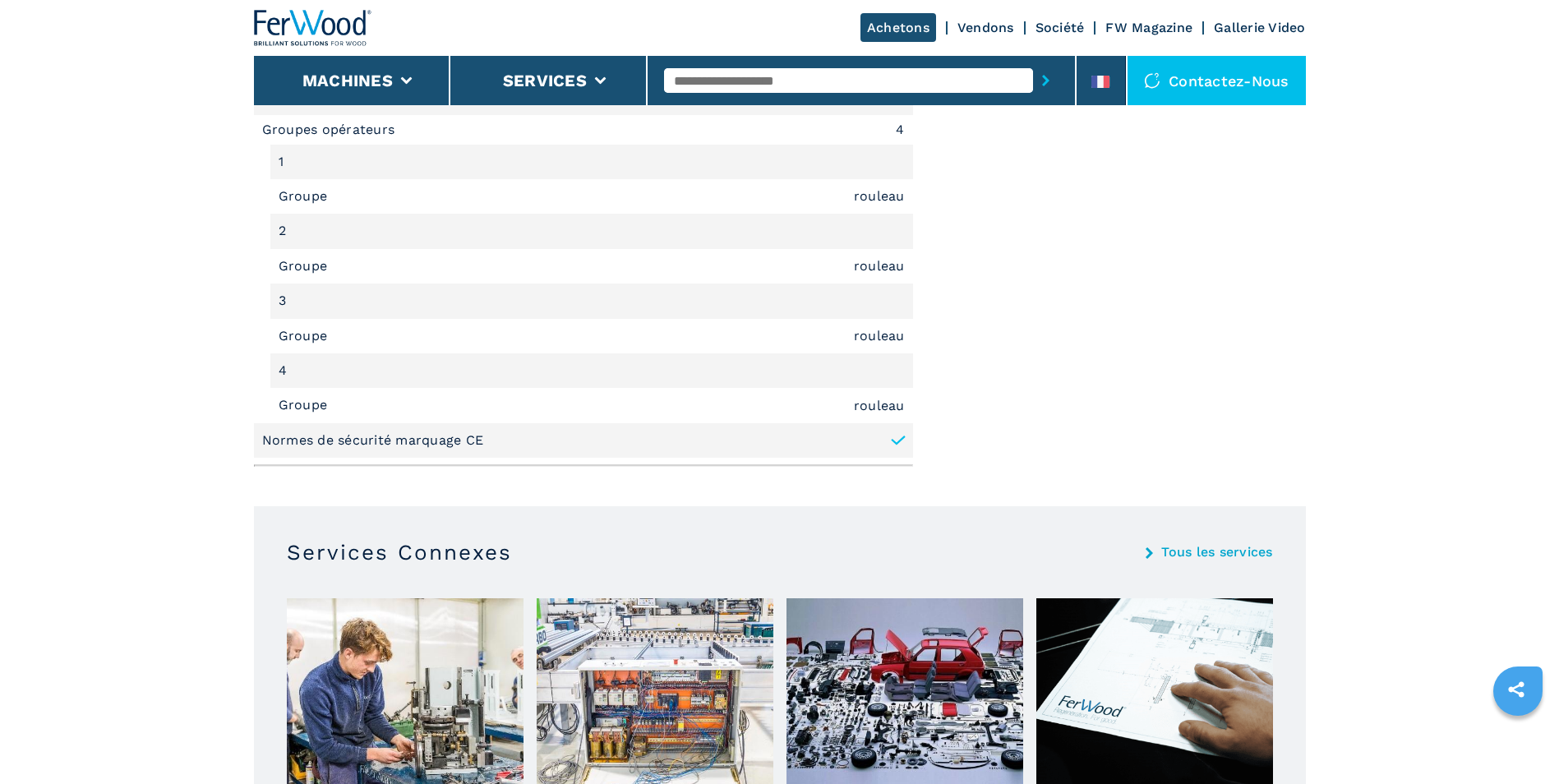
click at [714, 73] on input "text" at bounding box center [848, 80] width 369 height 25
click at [702, 82] on input "**********" at bounding box center [848, 80] width 369 height 25
type input "**********"
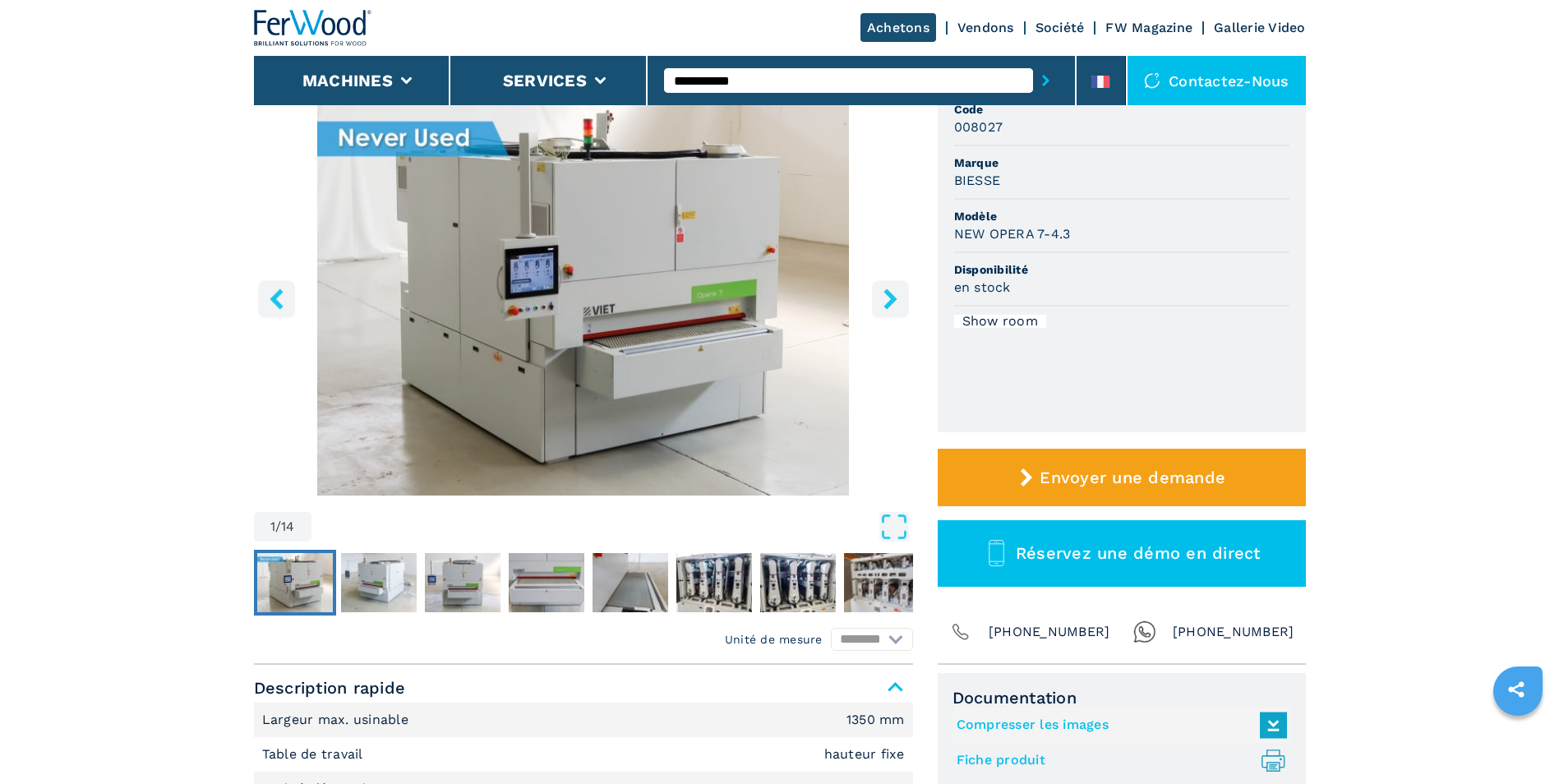
scroll to position [0, 0]
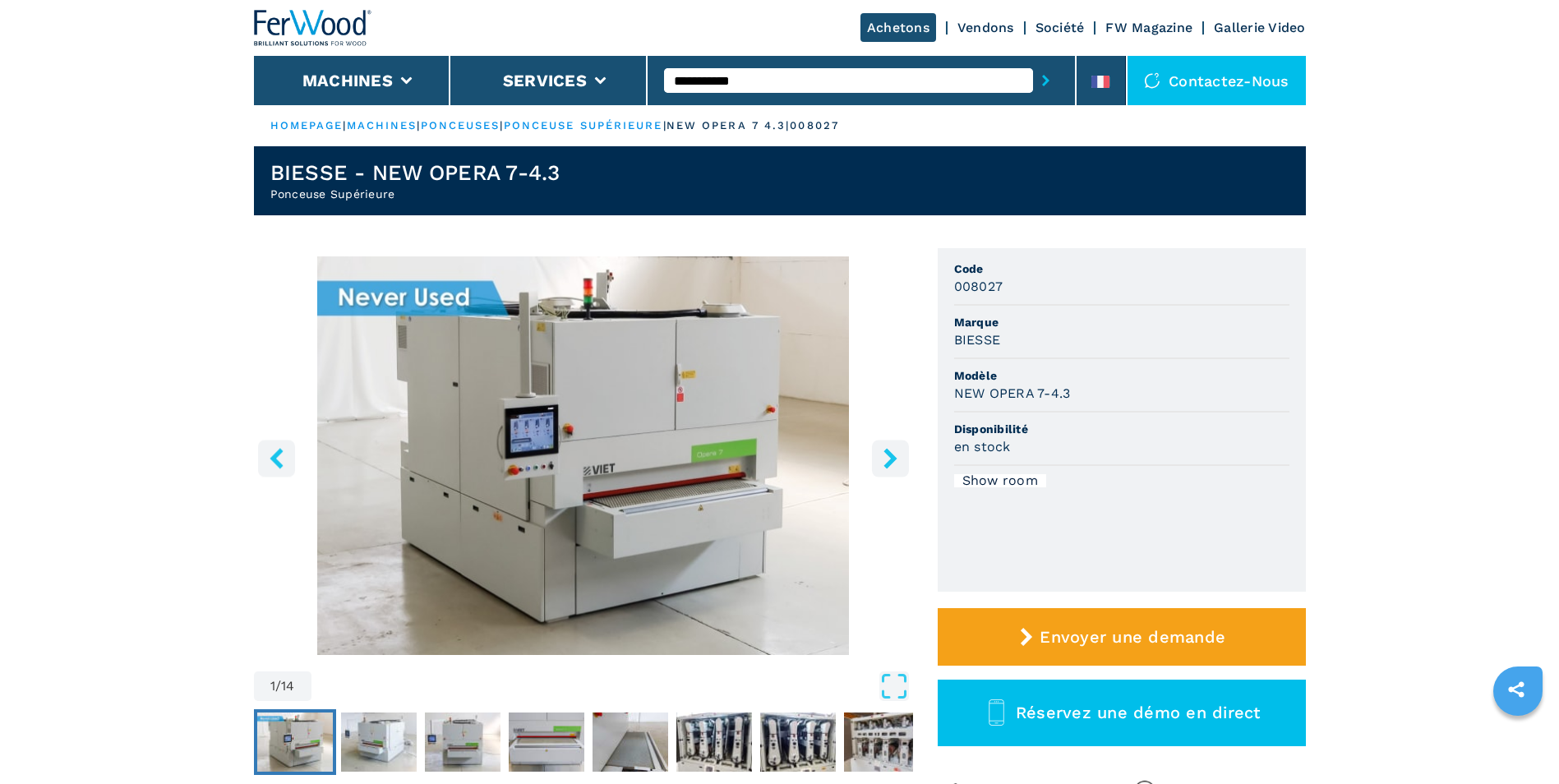
click at [1044, 80] on icon "submit-button" at bounding box center [1046, 81] width 8 height 12
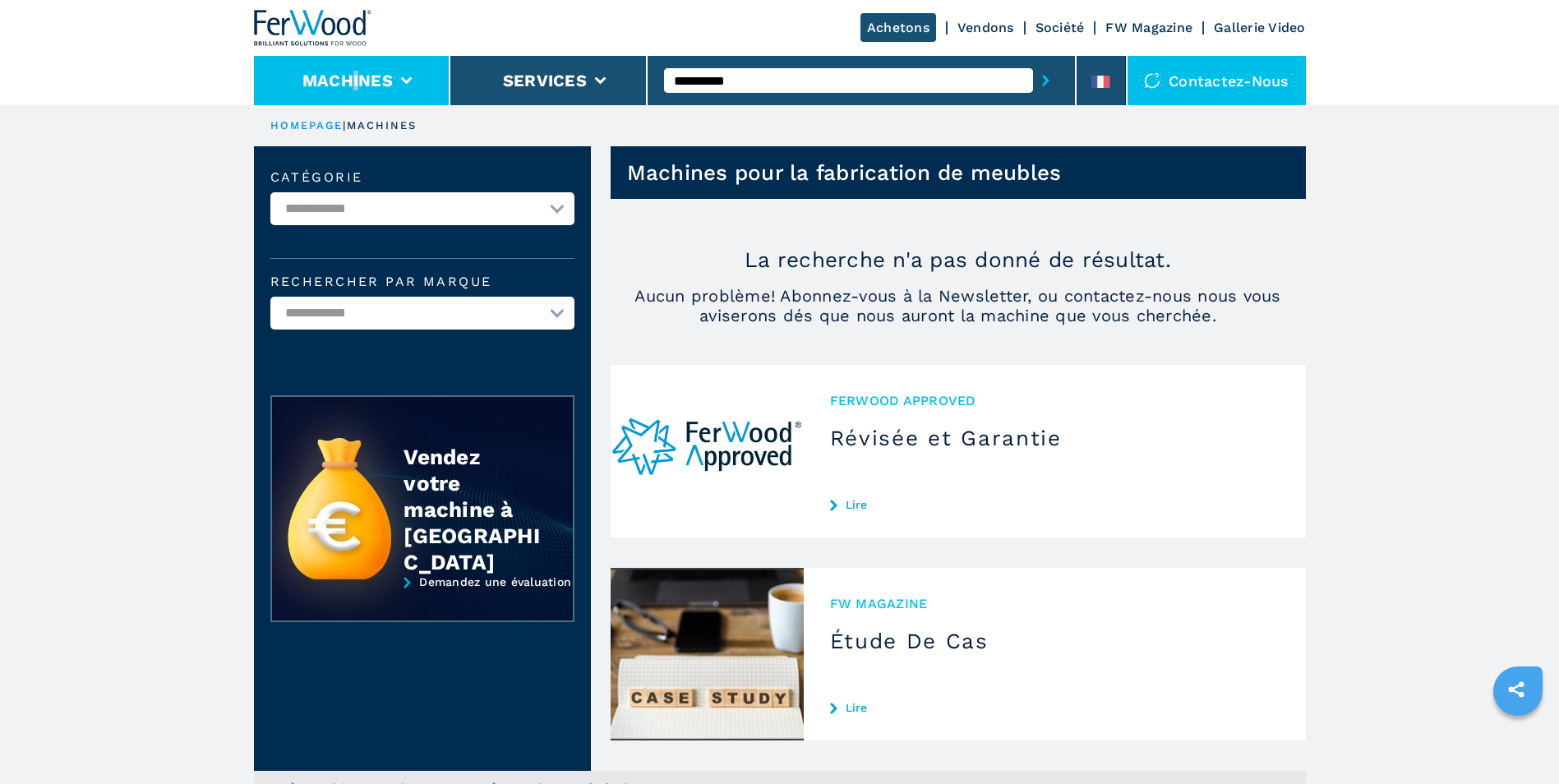
click at [356, 92] on li "Machines" at bounding box center [353, 81] width 197 height 49
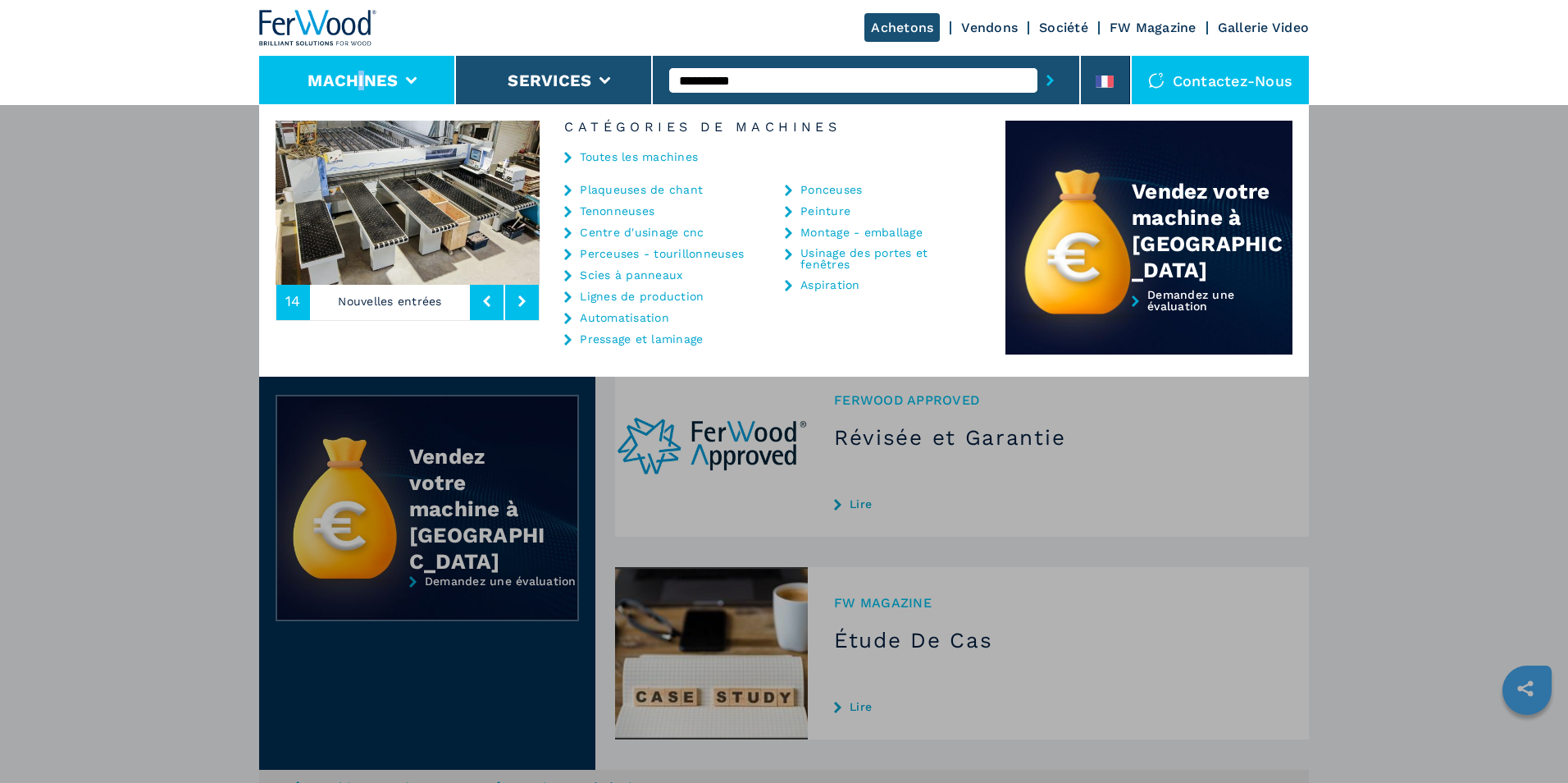
click at [828, 191] on link "Ponceuses" at bounding box center [831, 190] width 62 height 12
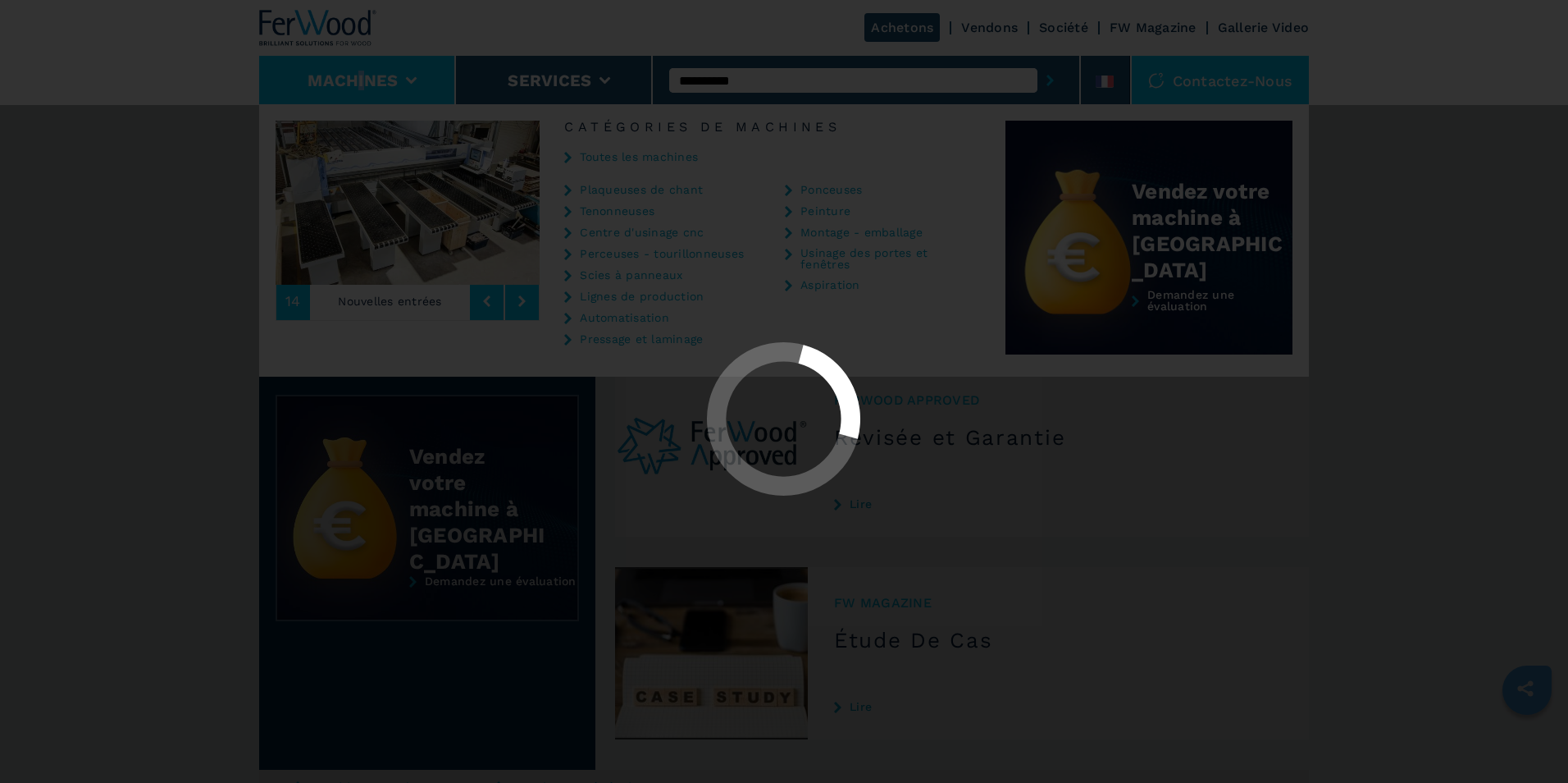
select select "*********"
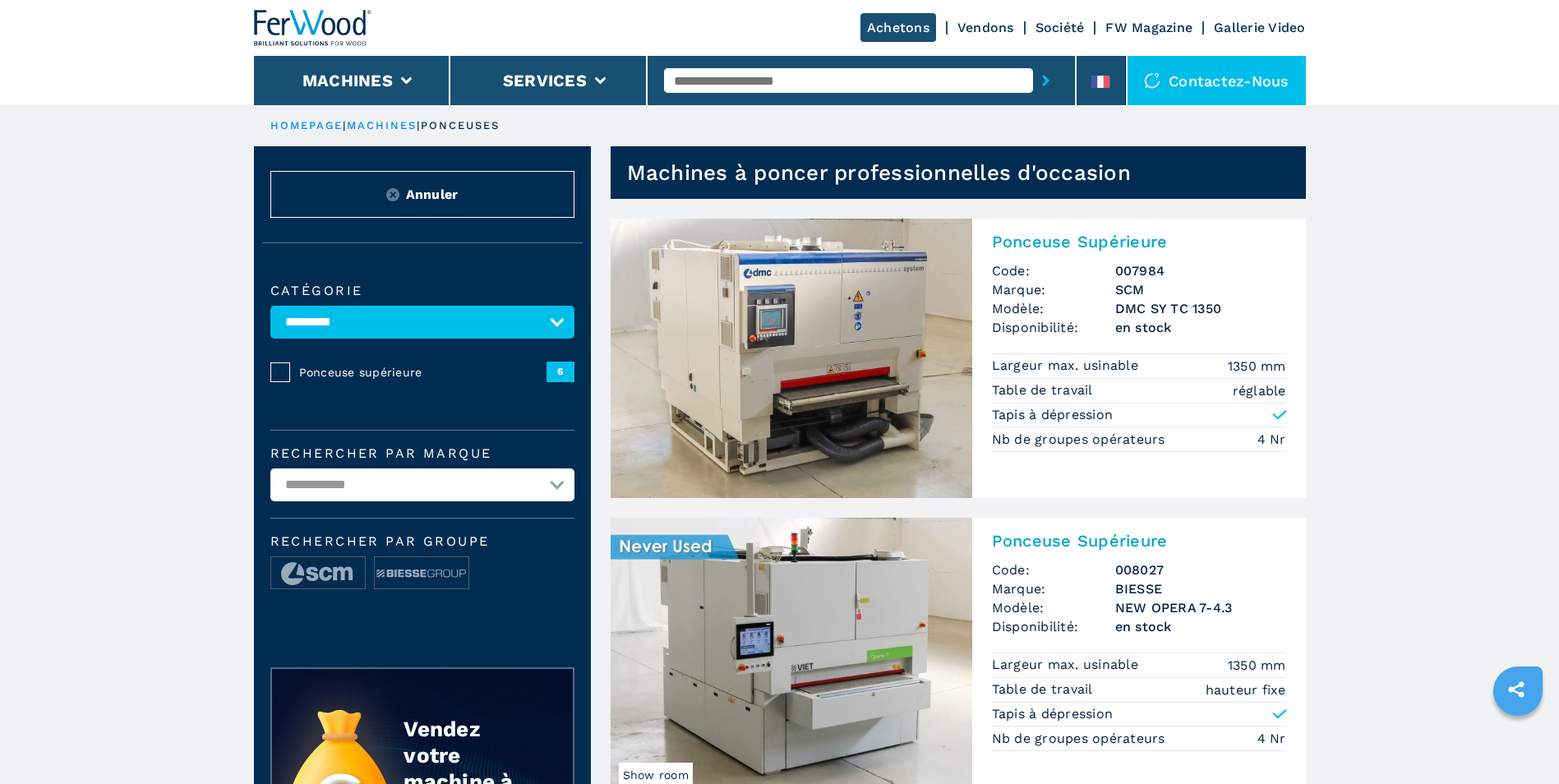
click at [537, 324] on select "**********" at bounding box center [422, 321] width 305 height 33
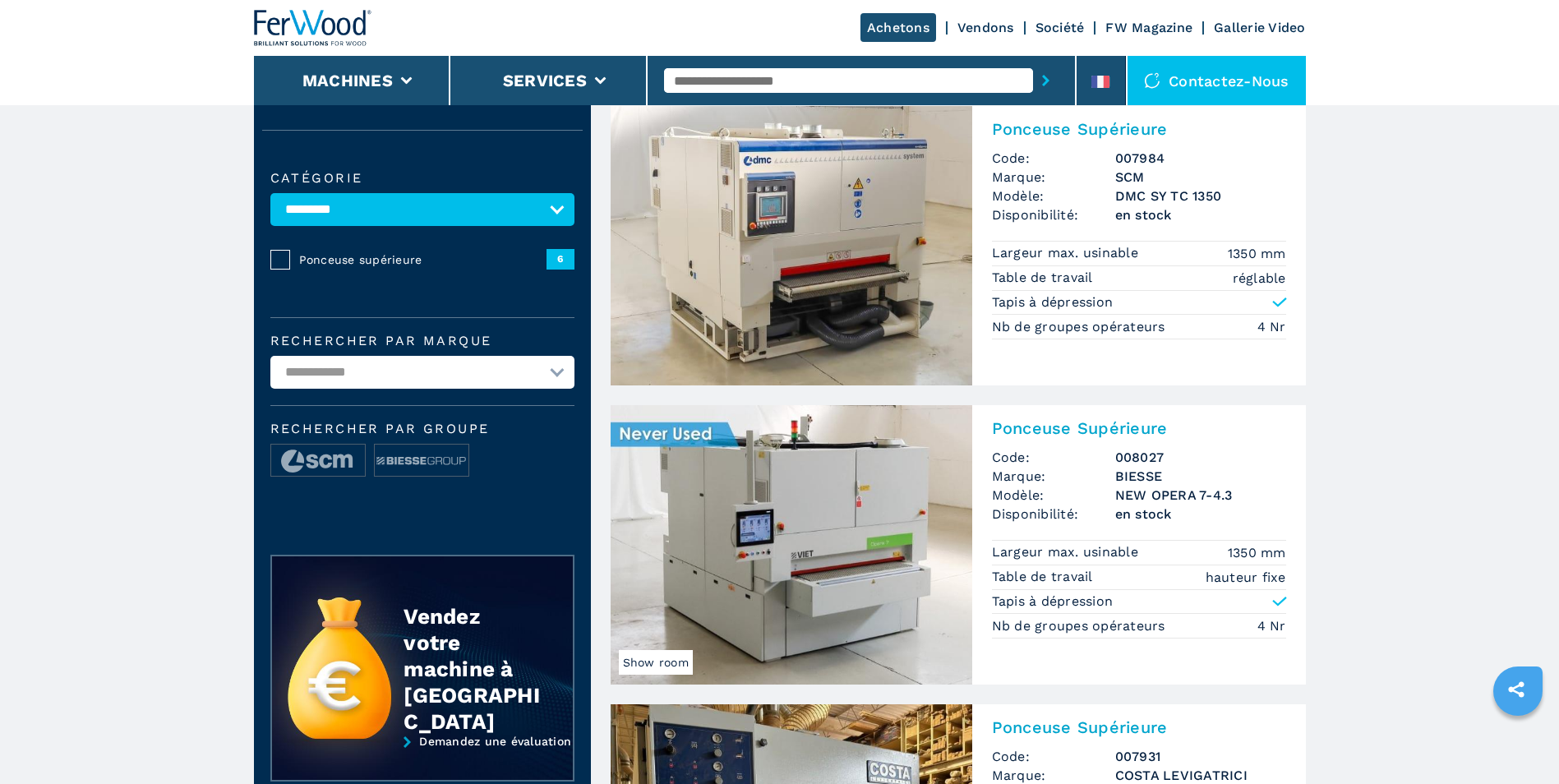
scroll to position [164, 0]
